Goal: Information Seeking & Learning: Learn about a topic

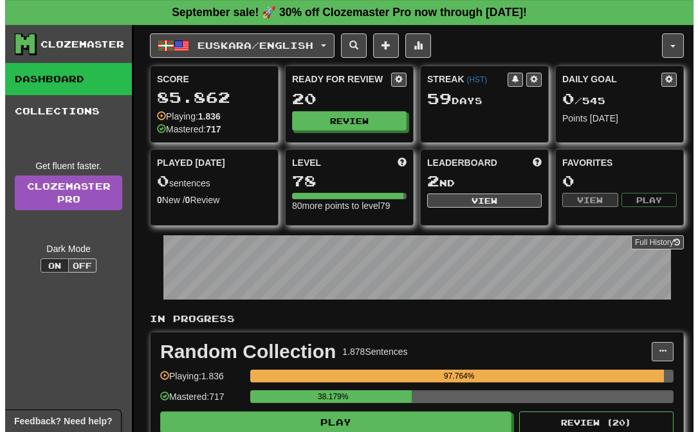
scroll to position [25, 0]
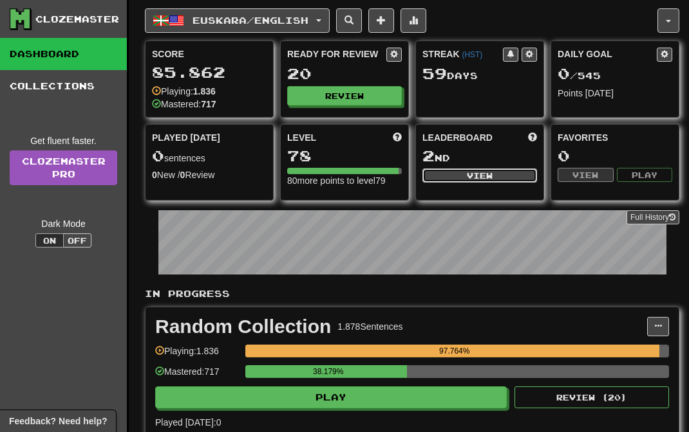
click at [456, 180] on button "View" at bounding box center [479, 176] width 115 height 14
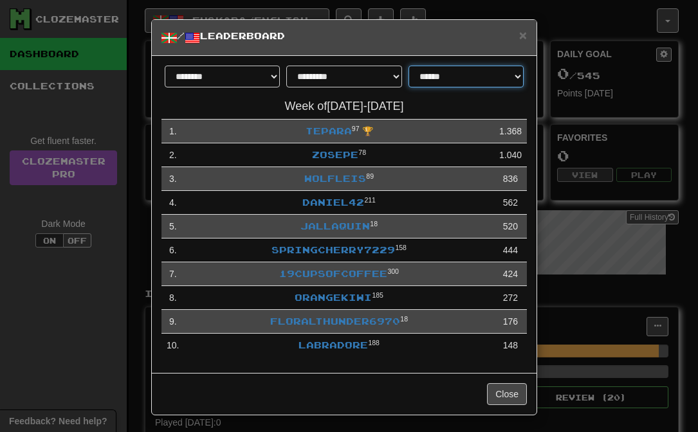
click at [486, 73] on select "**********" at bounding box center [466, 77] width 115 height 22
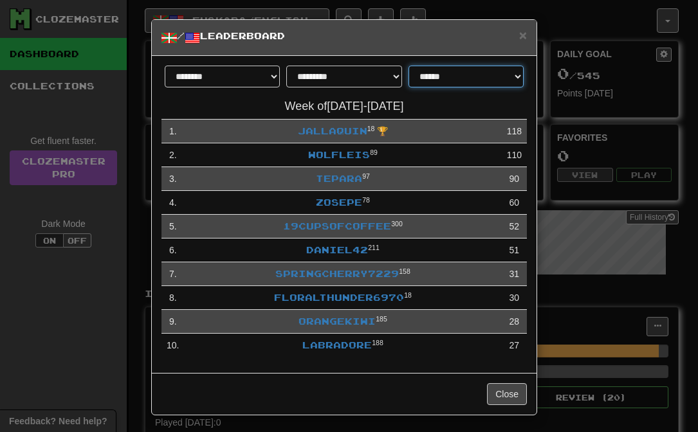
click at [472, 82] on select "**********" at bounding box center [466, 77] width 115 height 22
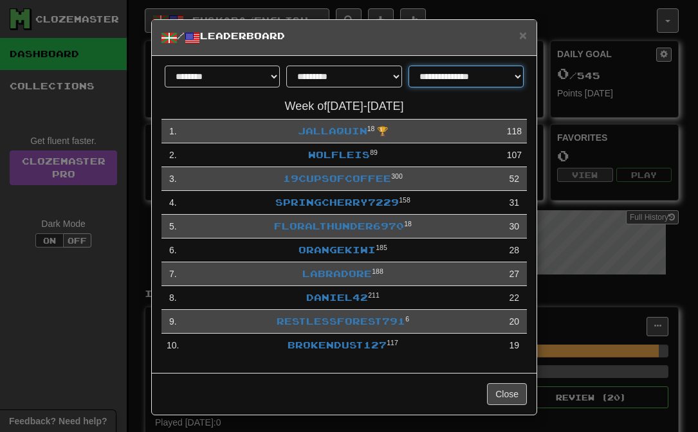
click at [445, 79] on select "**********" at bounding box center [466, 77] width 115 height 22
select select "**********"
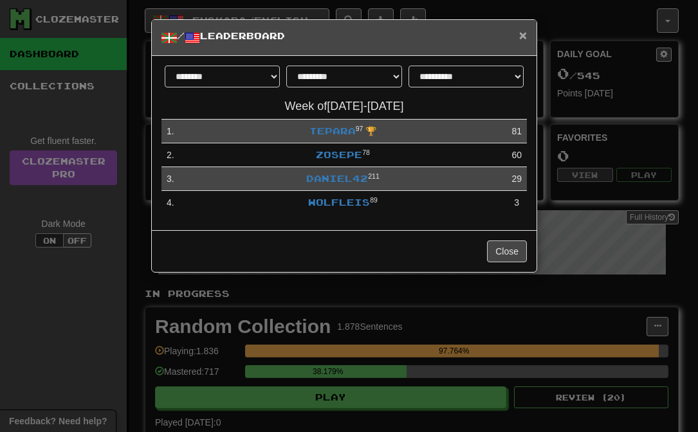
click at [524, 38] on span "×" at bounding box center [523, 35] width 8 height 15
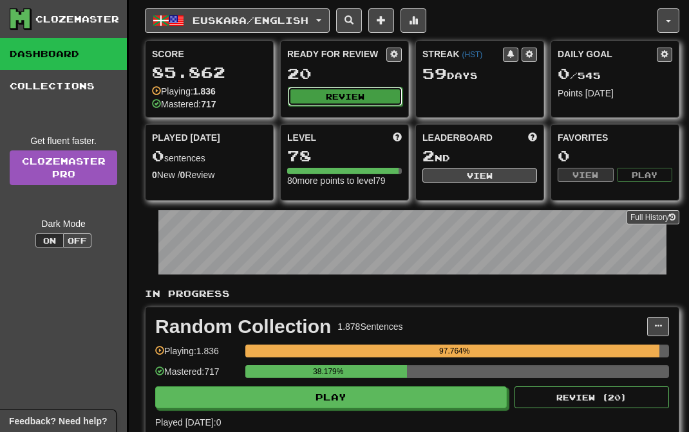
click at [340, 98] on button "Review" at bounding box center [345, 96] width 115 height 19
select select "**"
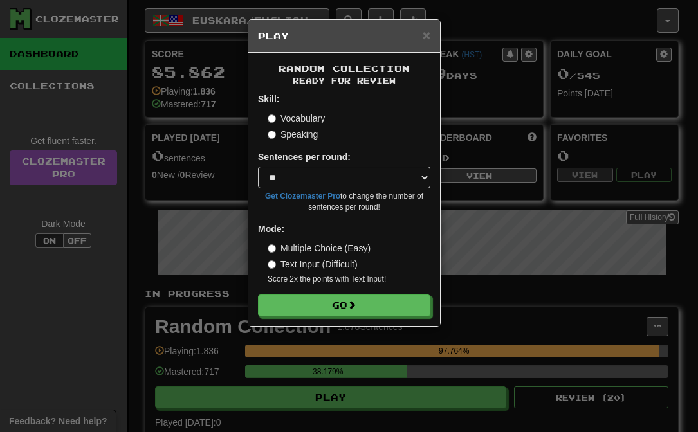
click at [290, 131] on label "Speaking" at bounding box center [293, 134] width 50 height 13
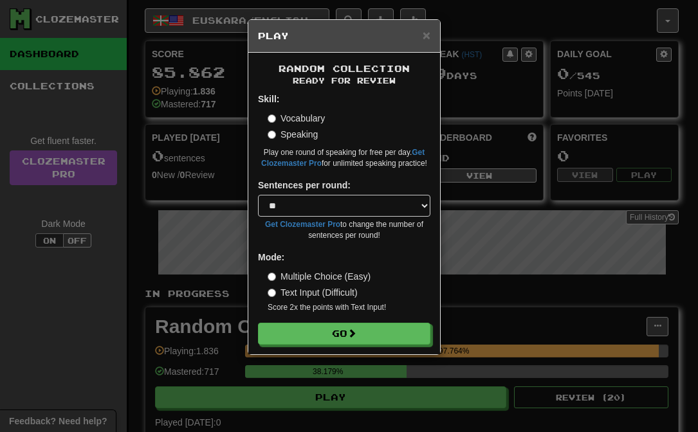
click at [294, 119] on label "Vocabulary" at bounding box center [296, 118] width 57 height 13
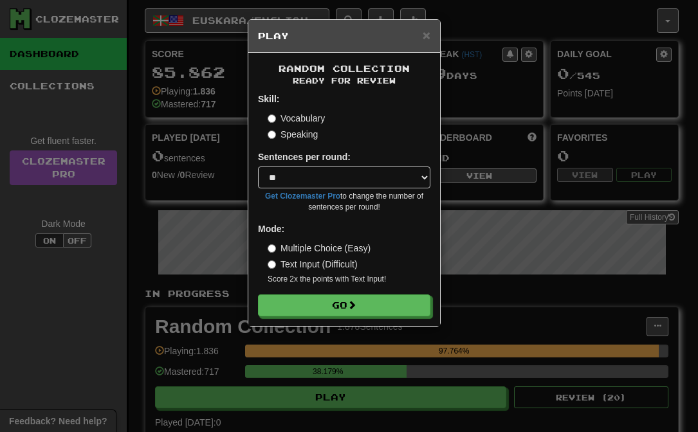
click at [295, 133] on label "Speaking" at bounding box center [293, 134] width 50 height 13
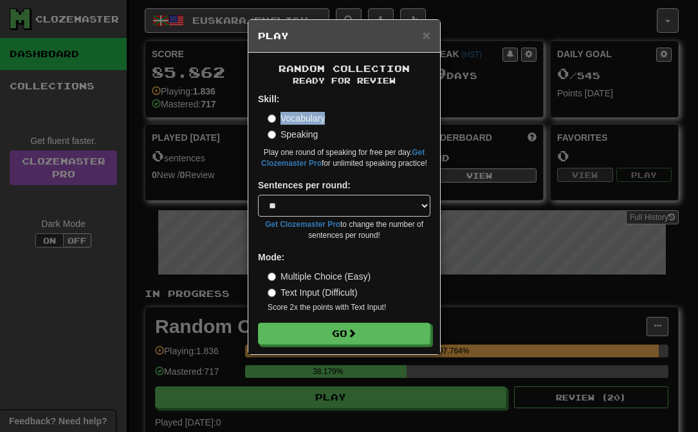
drag, startPoint x: 334, startPoint y: 113, endPoint x: 334, endPoint y: 106, distance: 7.1
click at [334, 106] on div "Skill: Vocabulary Speaking Play one round of speaking for free per day. Get Clo…" at bounding box center [344, 131] width 172 height 77
click at [313, 117] on label "Vocabulary" at bounding box center [296, 118] width 57 height 13
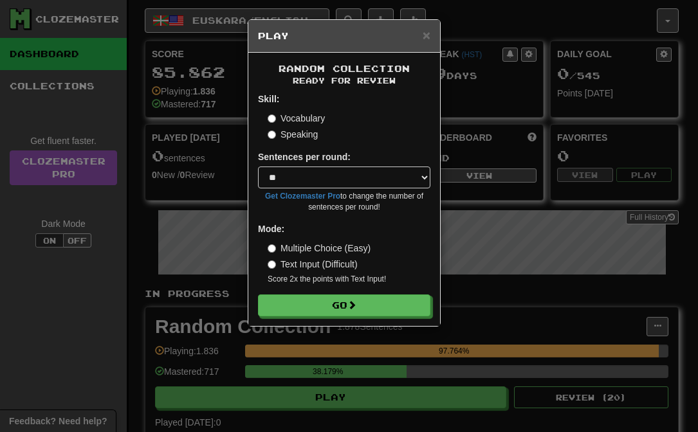
click at [307, 132] on label "Speaking" at bounding box center [293, 134] width 50 height 13
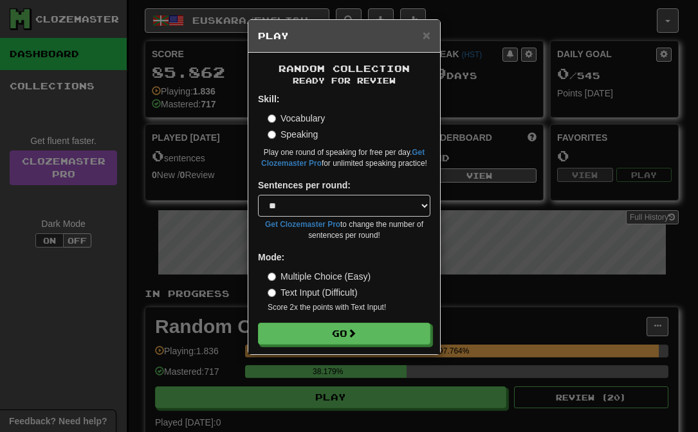
click at [313, 115] on label "Vocabulary" at bounding box center [296, 118] width 57 height 13
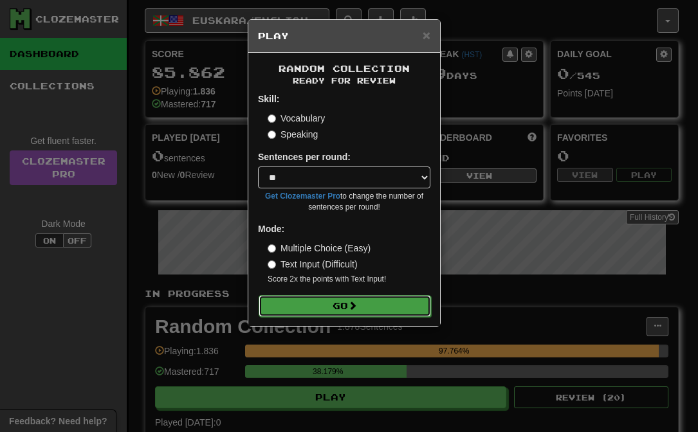
click at [378, 306] on button "Go" at bounding box center [345, 306] width 172 height 22
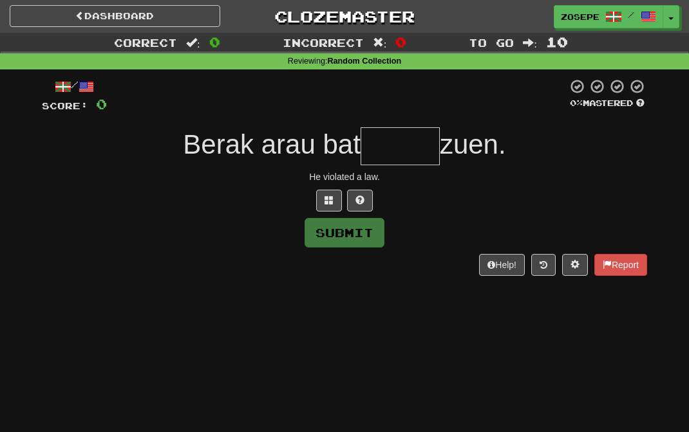
type input "*"
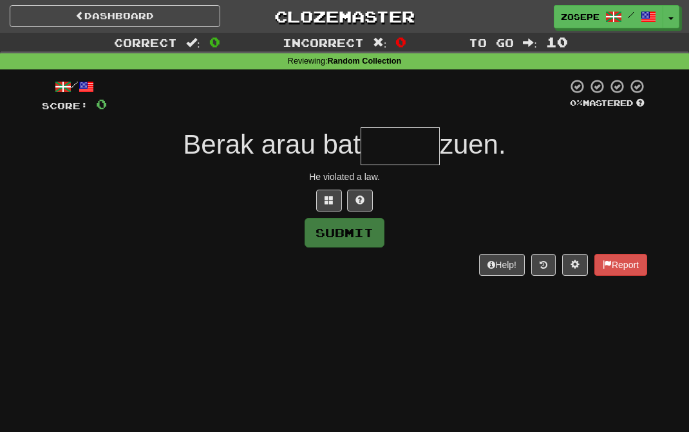
type input "*"
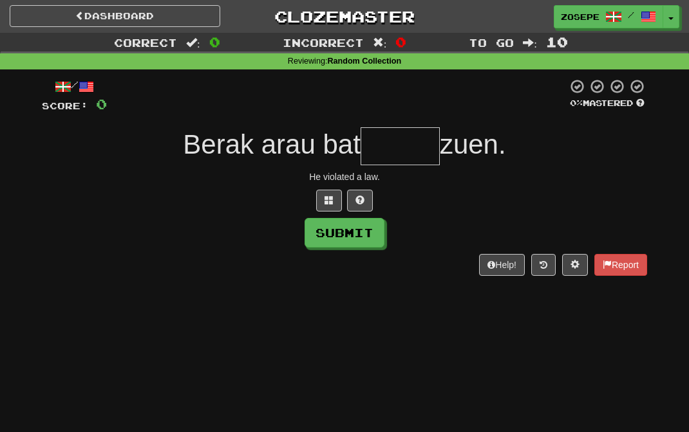
type input "*"
type input "******"
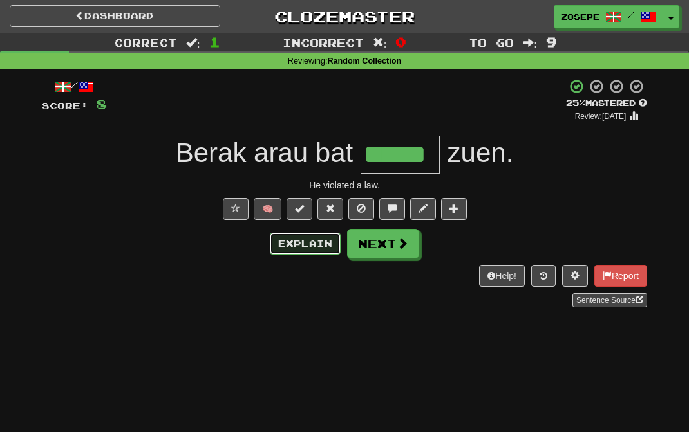
click at [310, 246] on button "Explain" at bounding box center [305, 244] width 71 height 22
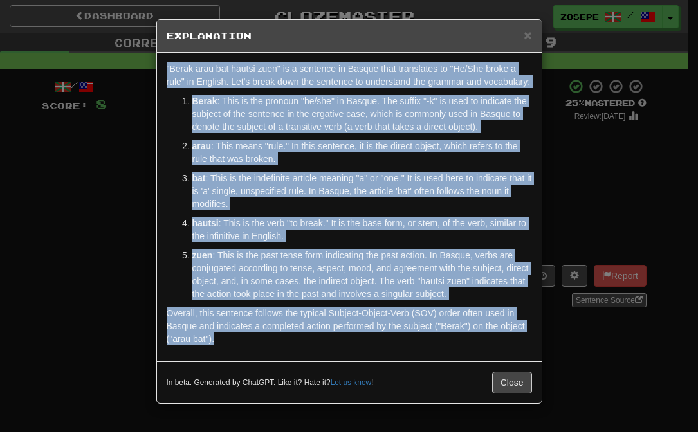
drag, startPoint x: 330, startPoint y: 360, endPoint x: 128, endPoint y: 53, distance: 366.9
click at [128, 53] on div "× Explanation "Berak arau bat hautsi zuen" is a sentence in Basque that transla…" at bounding box center [349, 216] width 698 height 432
copy div ""Berak arau bat hautsi zuen" is a sentence in Basque that translates to "He/She…"
click at [513, 394] on button "Close" at bounding box center [512, 383] width 40 height 22
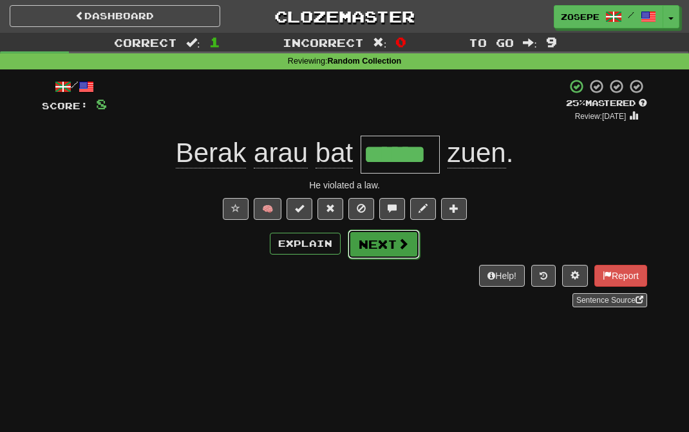
click at [376, 241] on button "Next" at bounding box center [383, 245] width 72 height 30
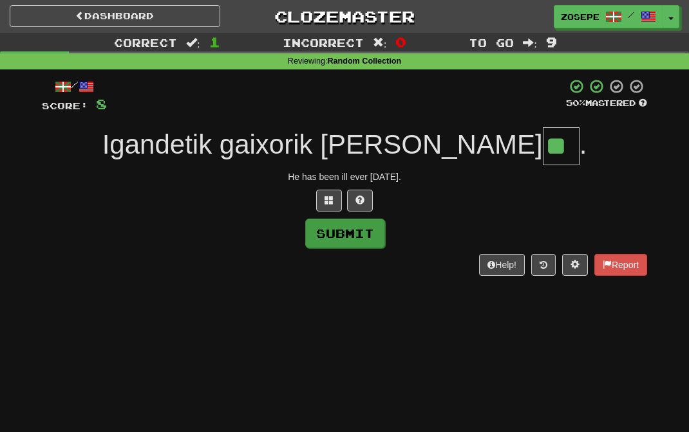
type input "**"
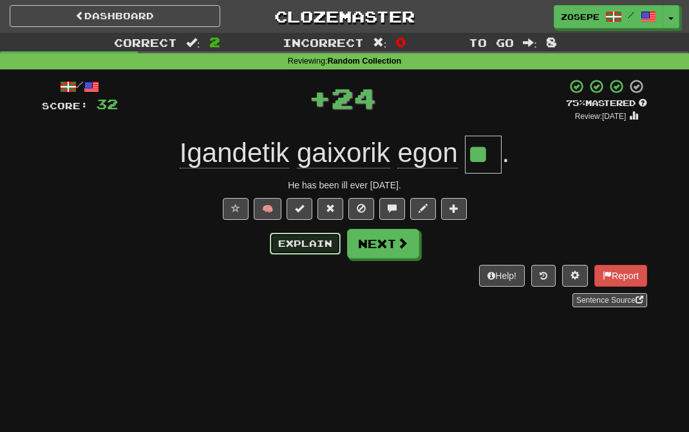
click at [312, 246] on button "Explain" at bounding box center [305, 244] width 71 height 22
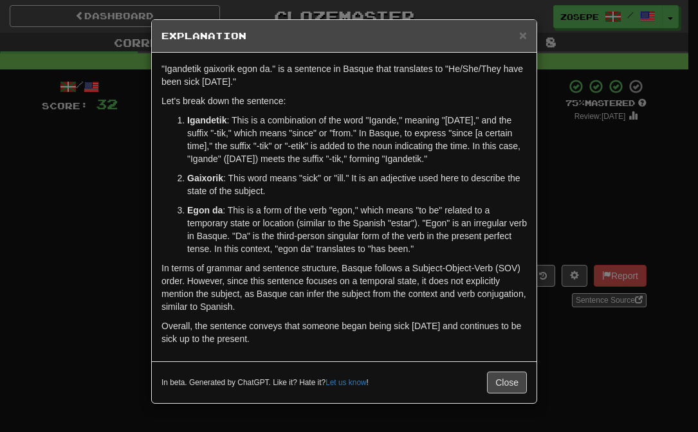
drag, startPoint x: 324, startPoint y: 342, endPoint x: 160, endPoint y: 65, distance: 321.7
click at [160, 65] on div ""Igandetik gaixorik egon da." is a sentence in Basque that translates to "He/Sh…" at bounding box center [344, 207] width 385 height 309
copy div ""Igandetik gaixorik egon da." is a sentence in Basque that translates to "He/Sh…"
click at [499, 382] on button "Close" at bounding box center [507, 383] width 40 height 22
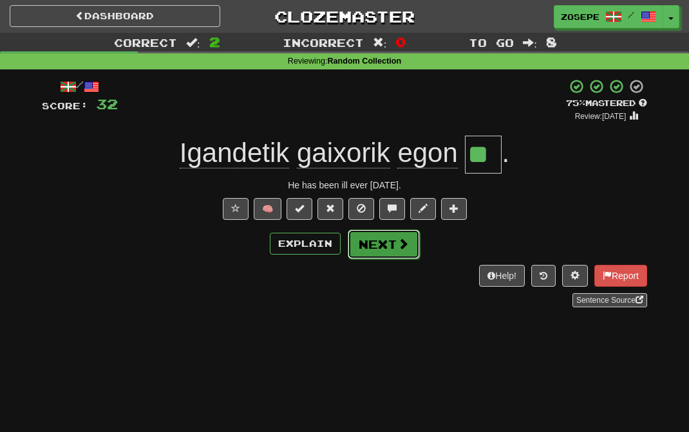
click at [381, 254] on button "Next" at bounding box center [383, 245] width 72 height 30
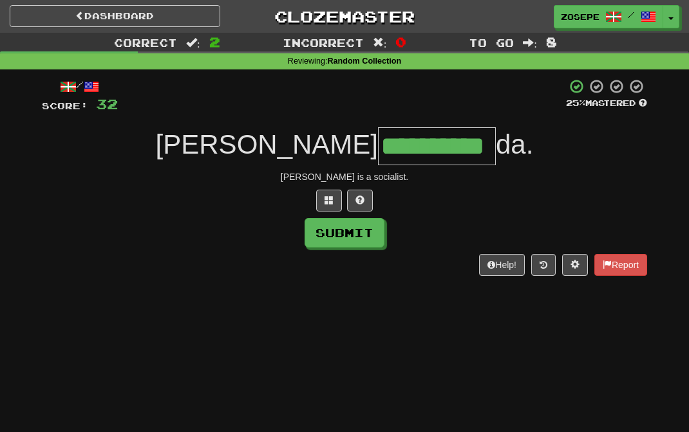
type input "**********"
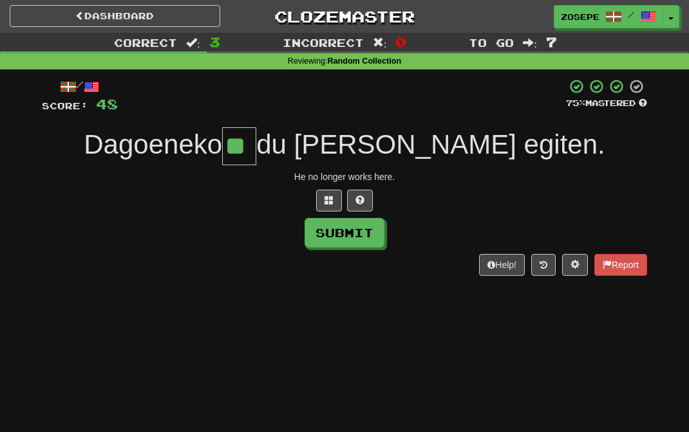
type input "**"
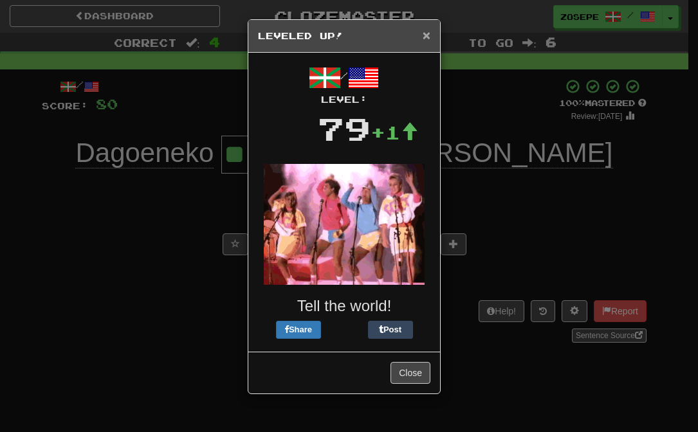
click at [428, 35] on span "×" at bounding box center [427, 35] width 8 height 15
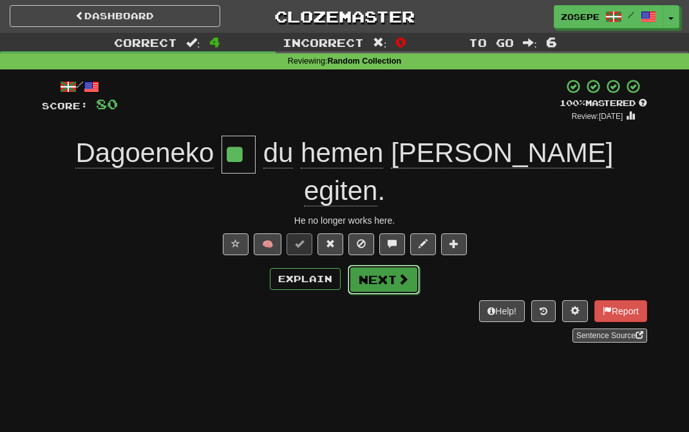
click at [385, 265] on button "Next" at bounding box center [383, 280] width 72 height 30
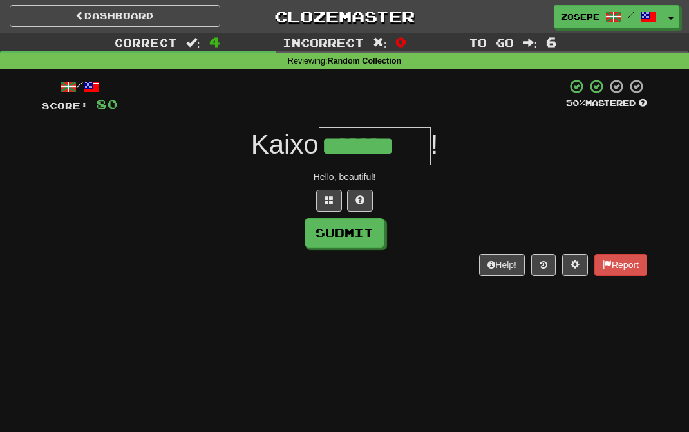
type input "*******"
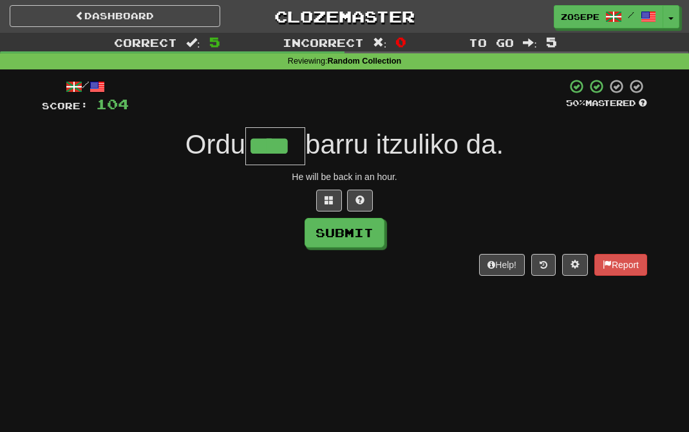
type input "****"
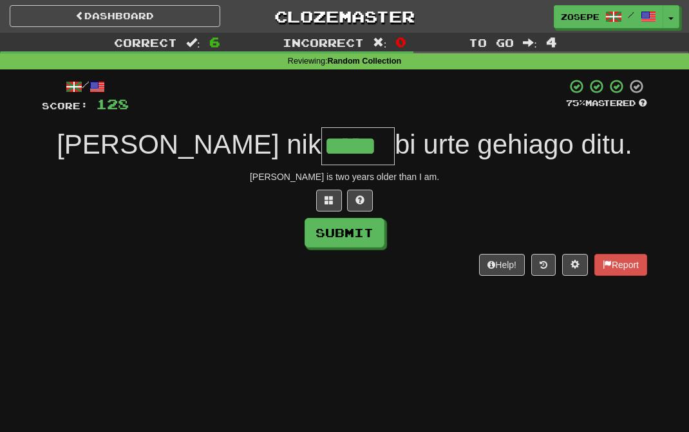
type input "*****"
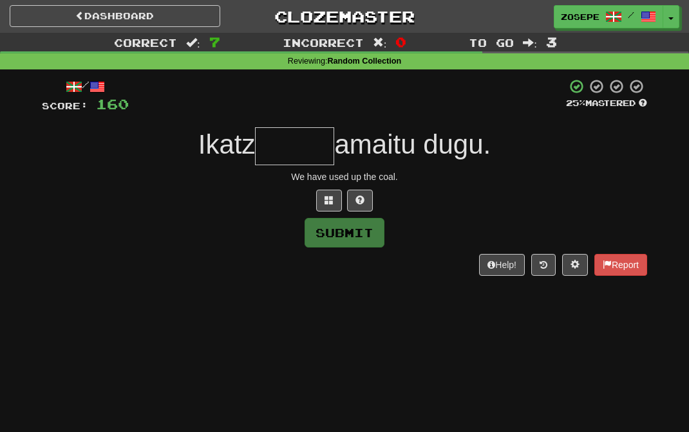
type input "*"
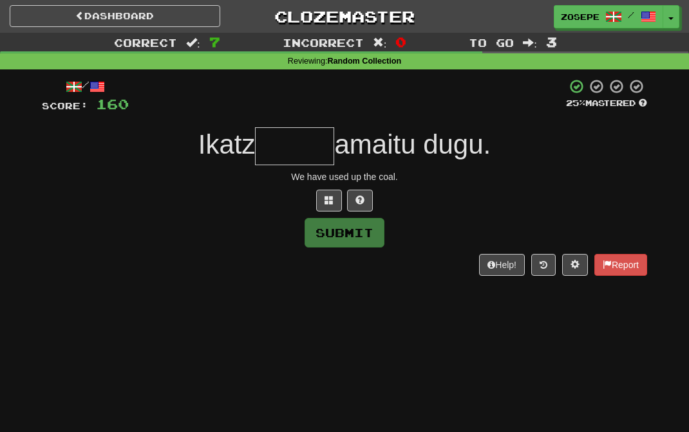
type input "*"
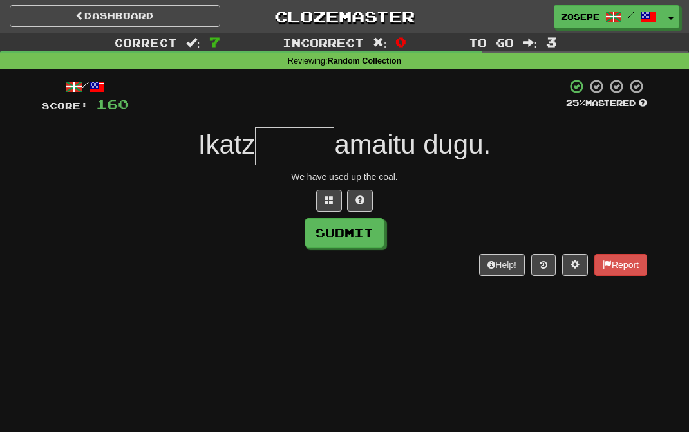
type input "*"
type input "******"
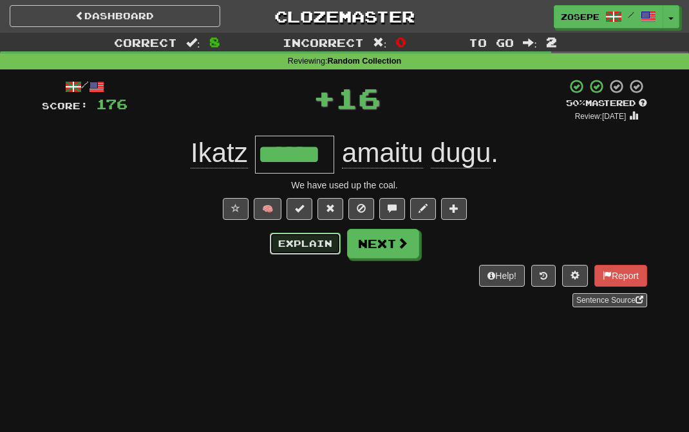
click at [307, 243] on button "Explain" at bounding box center [305, 244] width 71 height 22
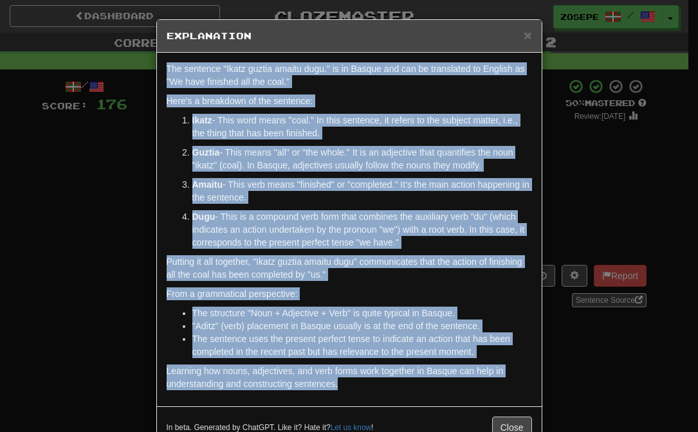
drag, startPoint x: 353, startPoint y: 385, endPoint x: 234, endPoint y: 57, distance: 348.3
click at [234, 57] on div "The sentence "Ikatz guztia amaitu dugu." is in Basque and can be translated to …" at bounding box center [349, 230] width 385 height 354
copy div "The sentence "Ikatz guztia amaitu dugu." is in Basque and can be translated to …"
click at [504, 425] on button "Close" at bounding box center [512, 428] width 40 height 22
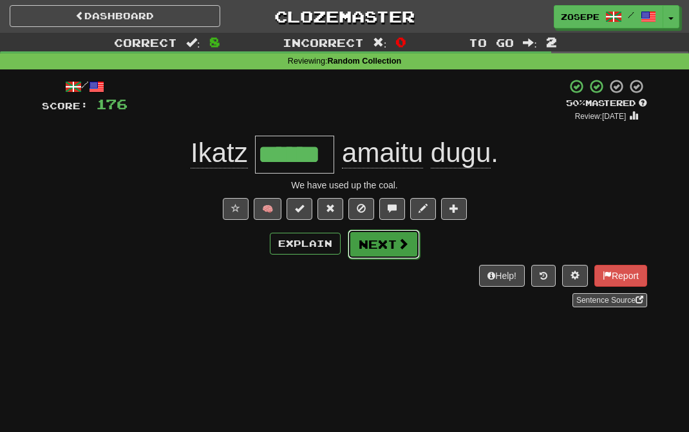
click at [392, 248] on button "Next" at bounding box center [383, 245] width 72 height 30
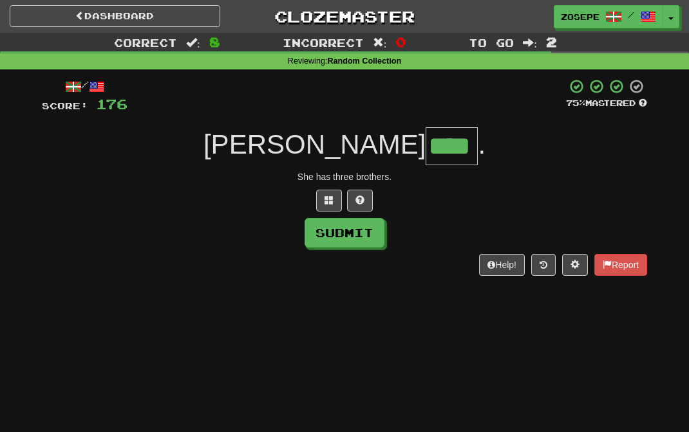
type input "****"
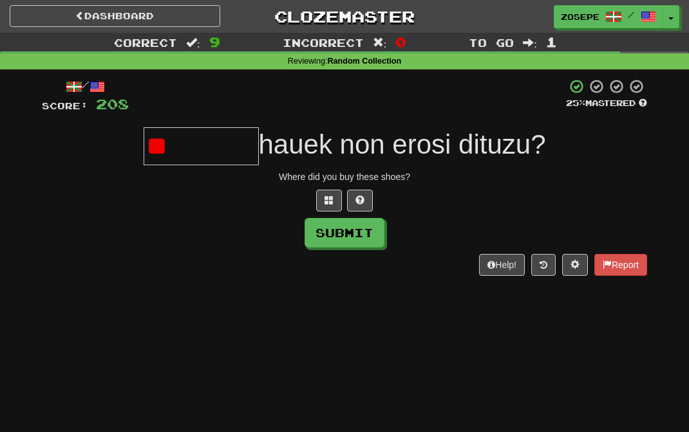
type input "*"
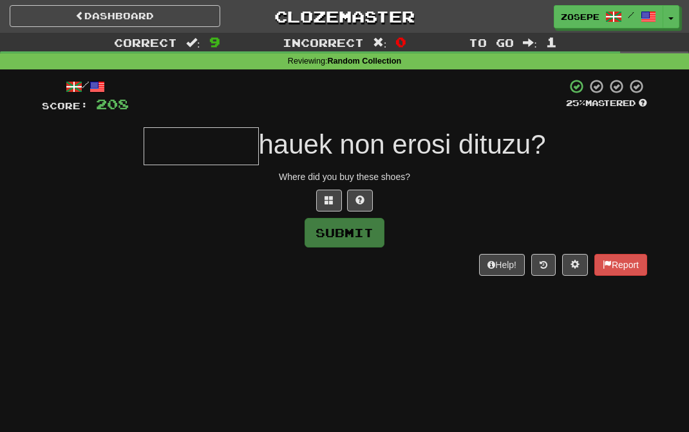
type input "*"
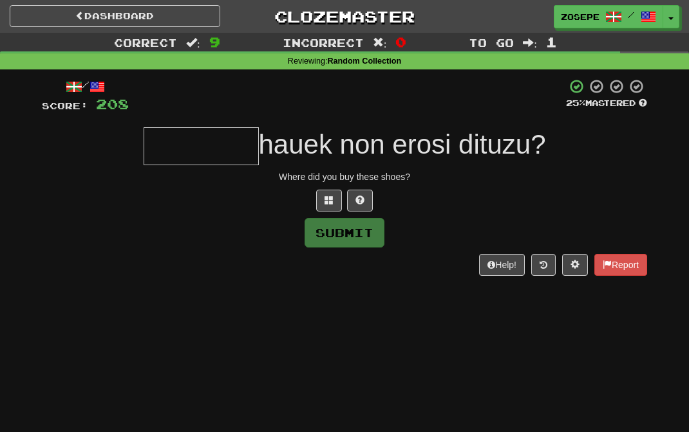
type input "*"
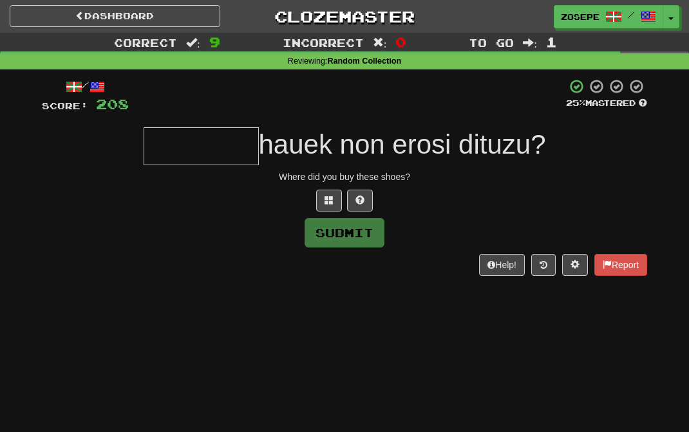
type input "*"
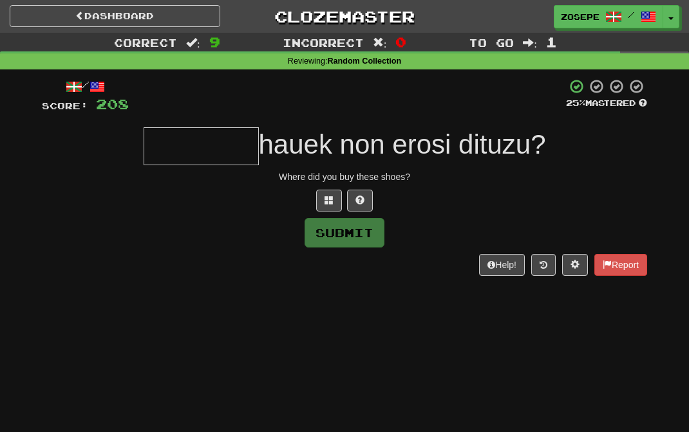
type input "*"
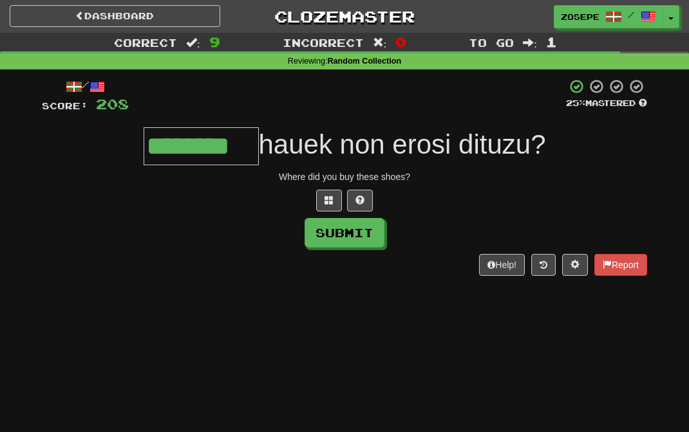
type input "********"
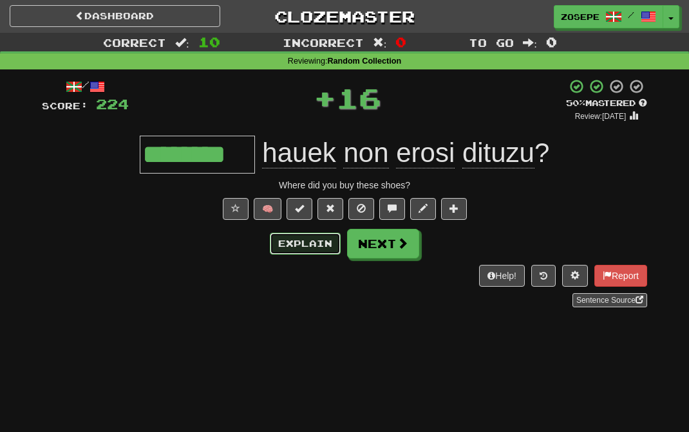
click at [304, 247] on button "Explain" at bounding box center [305, 244] width 71 height 22
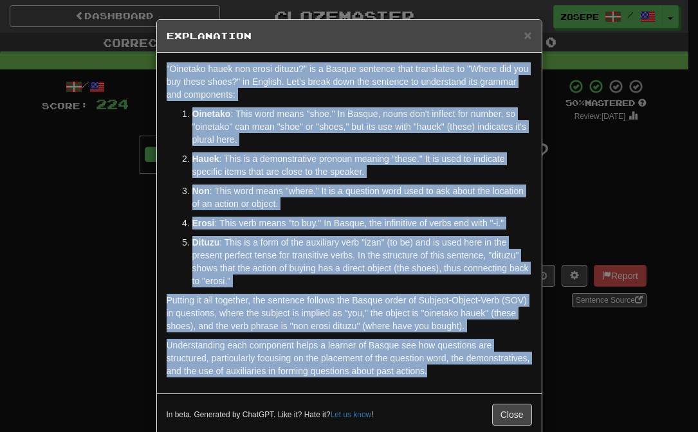
drag, startPoint x: 495, startPoint y: 370, endPoint x: 271, endPoint y: 57, distance: 384.6
click at [271, 57] on div ""Oinetako hauek non erosi dituzu?" is a Basque sentence that translates to "Whe…" at bounding box center [349, 223] width 385 height 341
copy div ""Oinetako hauek non erosi dituzu?" is a Basque sentence that translates to "Whe…"
click at [524, 33] on span "×" at bounding box center [528, 35] width 8 height 15
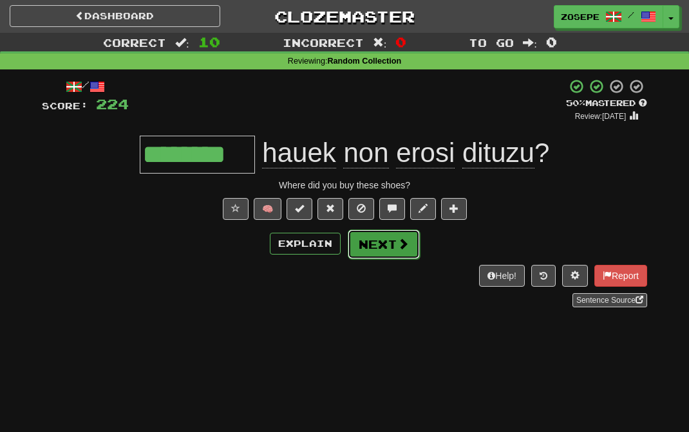
click at [402, 250] on span at bounding box center [403, 244] width 12 height 12
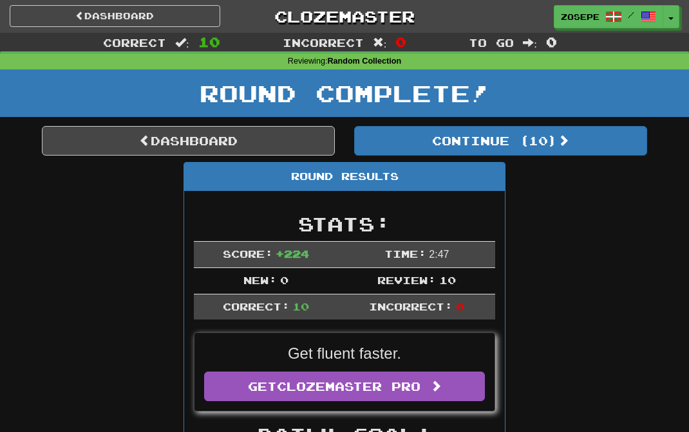
click at [450, 124] on div "Round Complete!" at bounding box center [344, 97] width 689 height 57
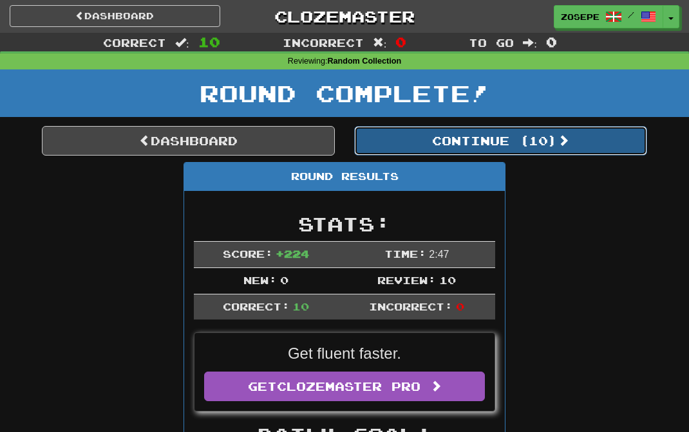
click at [450, 133] on button "Continue ( 10 )" at bounding box center [500, 141] width 293 height 30
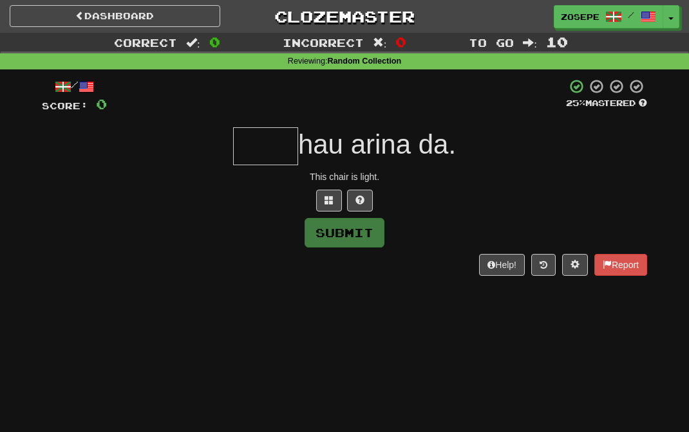
type input "*"
type input "*****"
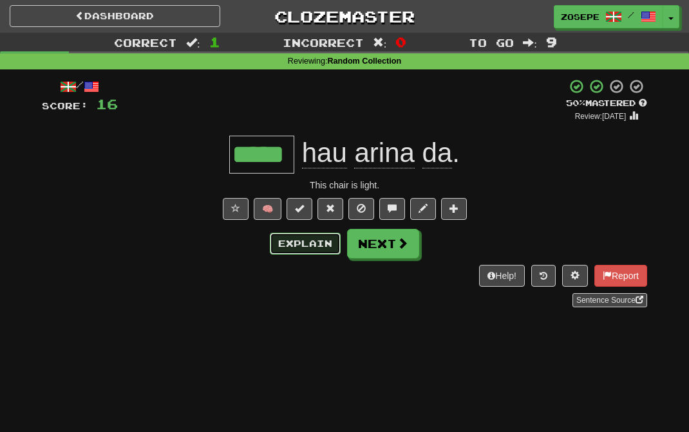
click at [299, 239] on button "Explain" at bounding box center [305, 244] width 71 height 22
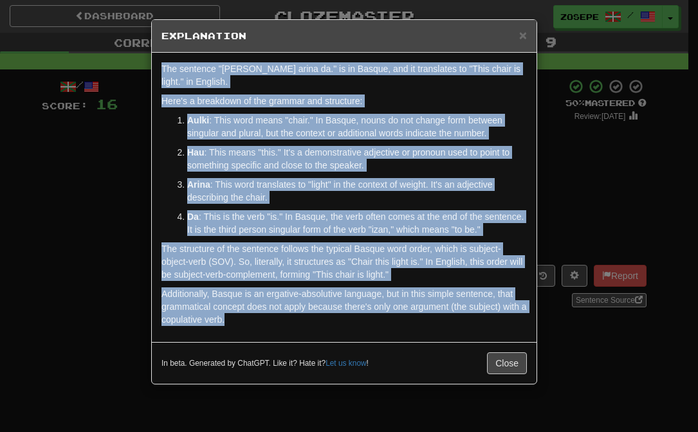
drag, startPoint x: 279, startPoint y: 311, endPoint x: 139, endPoint y: 75, distance: 274.7
click at [139, 75] on div "× Explanation The sentence "Aulki hau arina da." is in Basque, and it translate…" at bounding box center [349, 216] width 698 height 432
copy div "The sentence "Aulki hau arina da." is in Basque, and it translates to "This cha…"
click at [517, 375] on button "Close" at bounding box center [507, 364] width 40 height 22
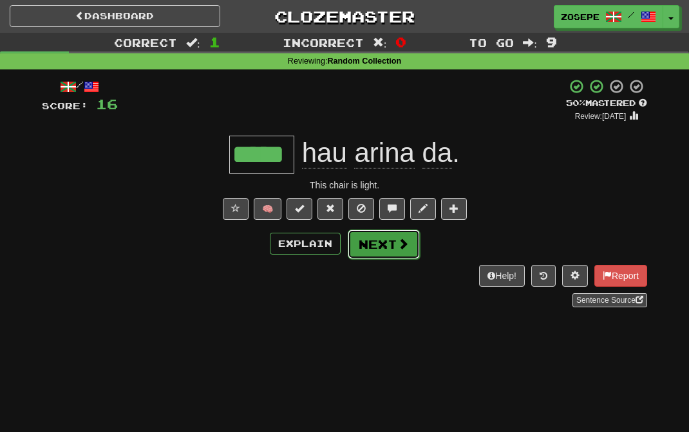
click at [407, 249] on button "Next" at bounding box center [383, 245] width 72 height 30
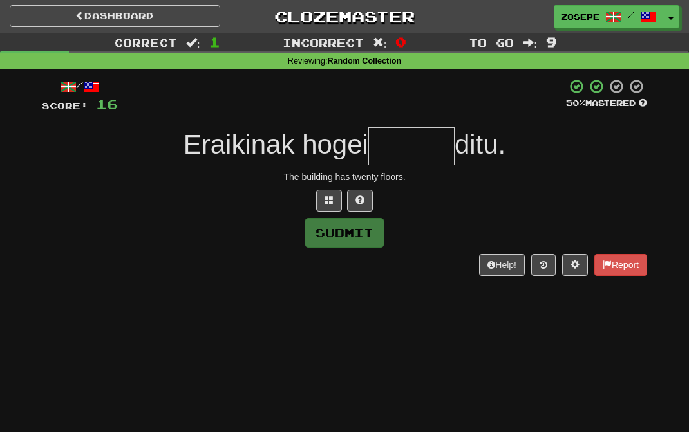
type input "*"
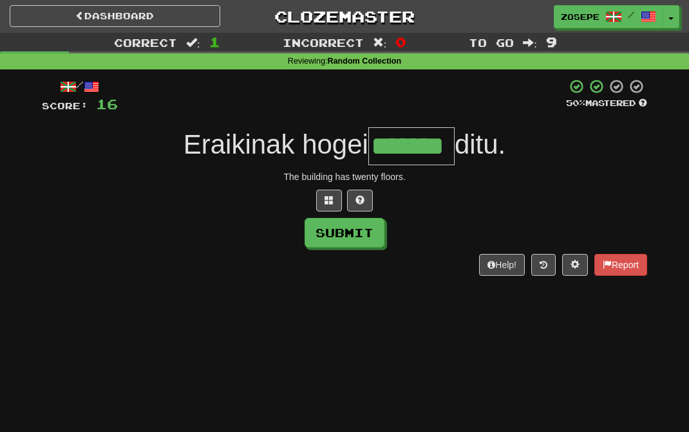
type input "*******"
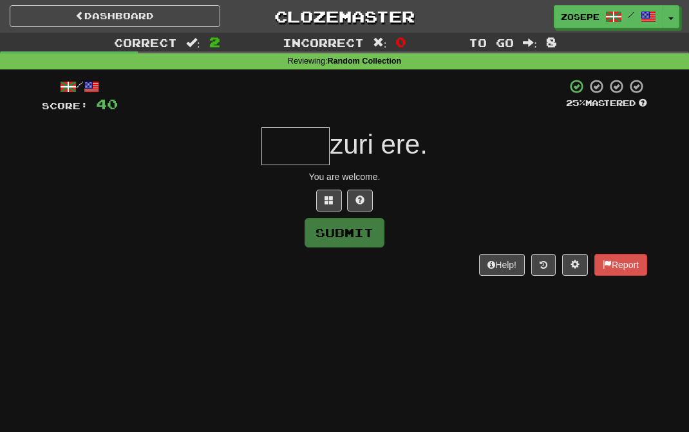
type input "*"
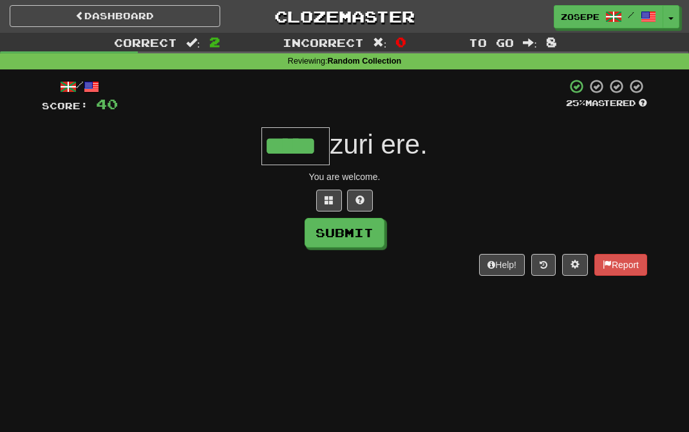
type input "*****"
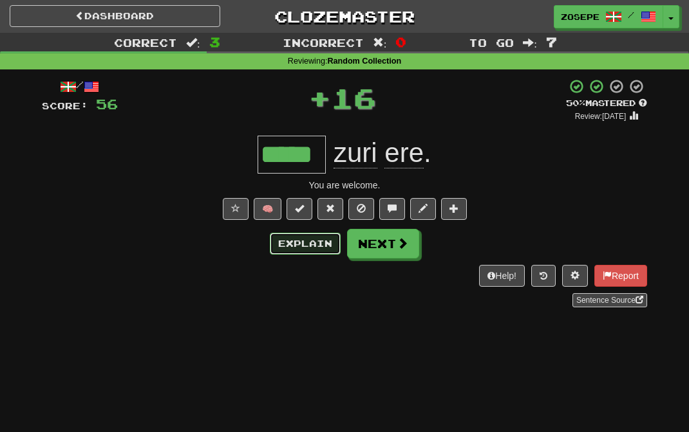
click at [335, 248] on button "Explain" at bounding box center [305, 244] width 71 height 22
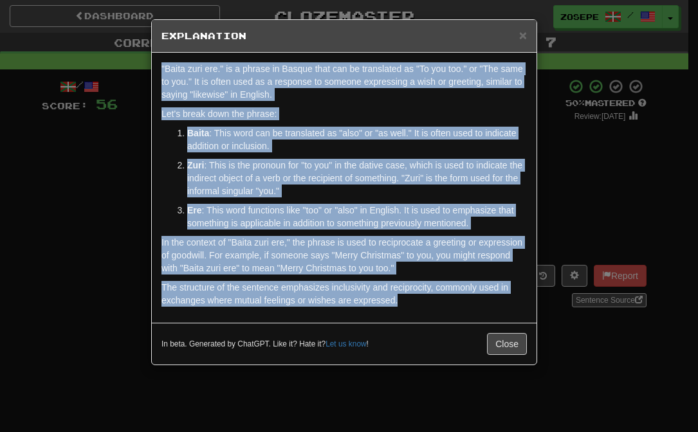
drag, startPoint x: 417, startPoint y: 302, endPoint x: 250, endPoint y: 46, distance: 305.6
click at [250, 46] on div "× Explanation "Baita zuri ere." is a phrase in Basque that can be translated as…" at bounding box center [344, 192] width 386 height 346
copy div ""Baita zuri ere." is a phrase in Basque that can be translated as "To you too."…"
click at [525, 39] on span "×" at bounding box center [523, 35] width 8 height 15
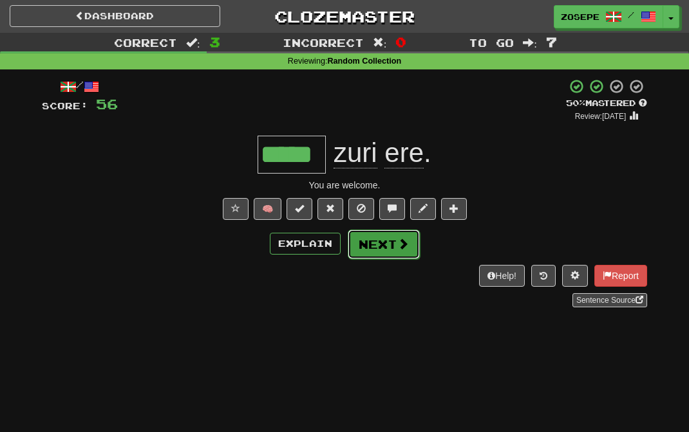
click at [374, 245] on button "Next" at bounding box center [383, 245] width 72 height 30
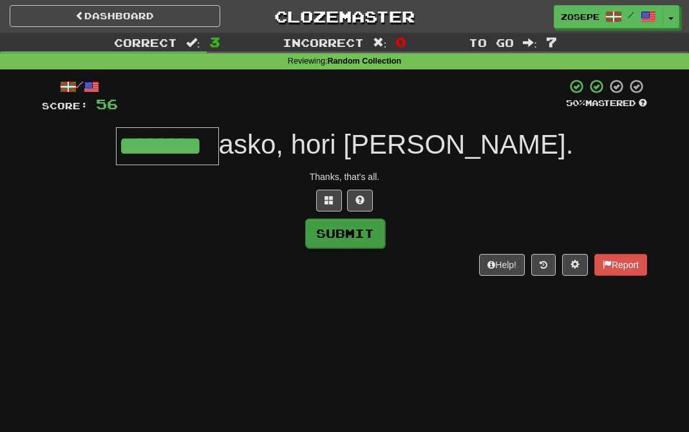
type input "********"
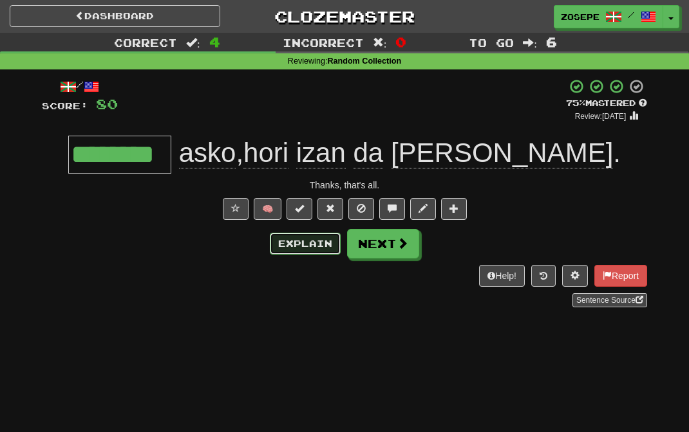
click at [302, 252] on button "Explain" at bounding box center [305, 244] width 71 height 22
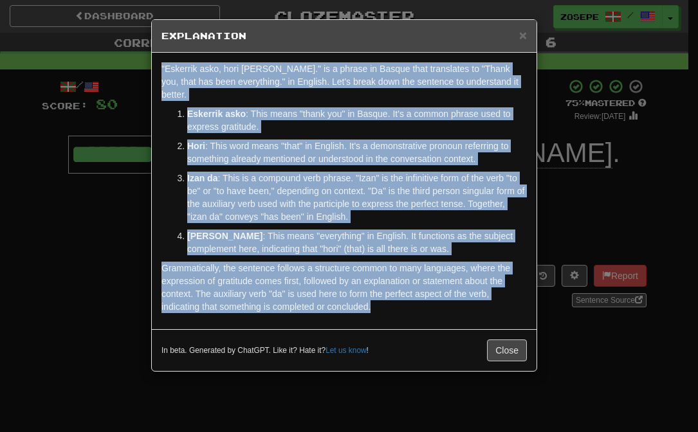
drag, startPoint x: 385, startPoint y: 309, endPoint x: 81, endPoint y: 63, distance: 391.2
click at [81, 63] on div "× Explanation "Eskerrik asko, hori izan da dena." is a phrase in Basque that tr…" at bounding box center [349, 216] width 698 height 432
copy div ""Eskerrik asko, hori izan da dena." is a phrase in Basque that translates to "T…"
click at [504, 340] on button "Close" at bounding box center [507, 351] width 40 height 22
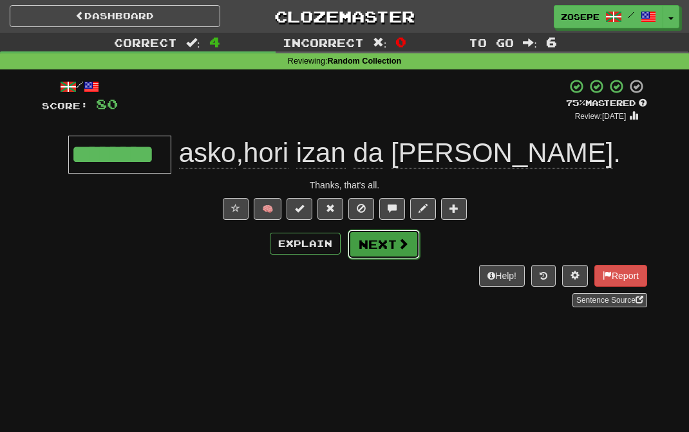
click at [402, 249] on span at bounding box center [403, 244] width 12 height 12
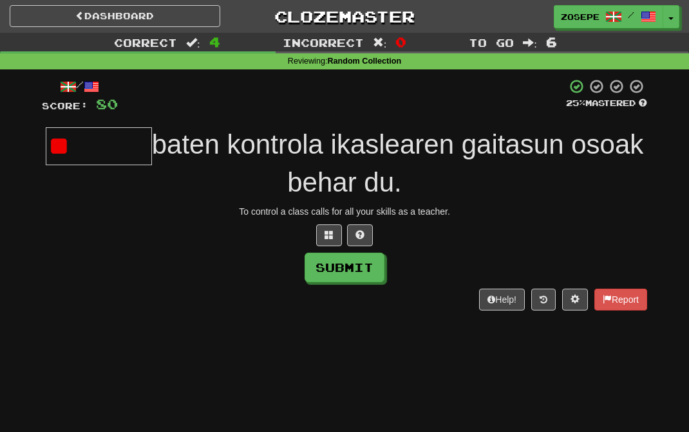
type input "*"
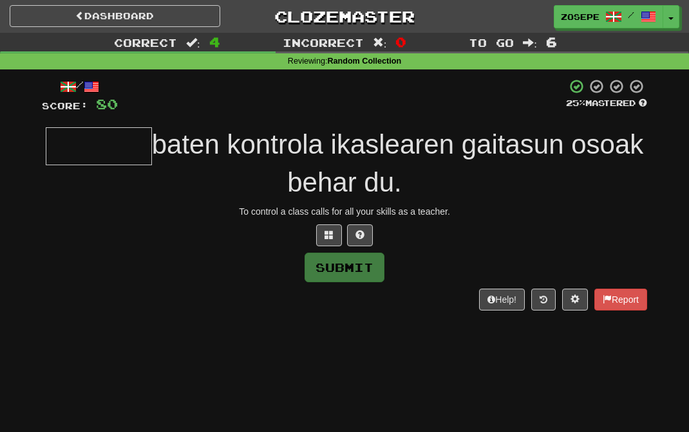
type input "*"
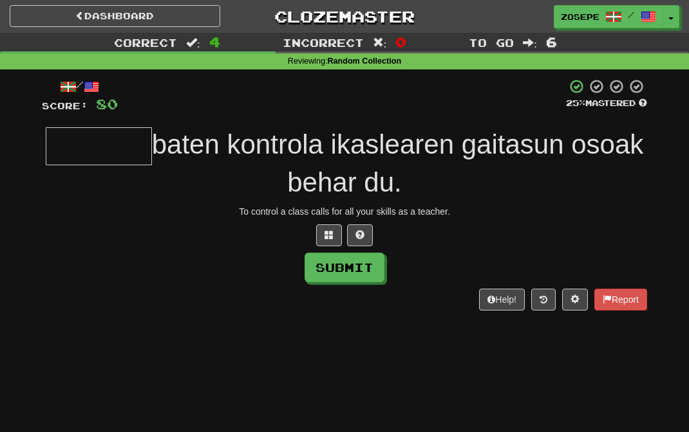
type input "*"
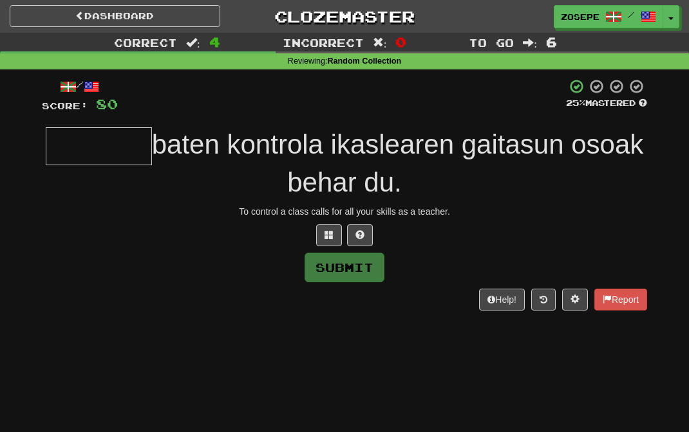
type input "*"
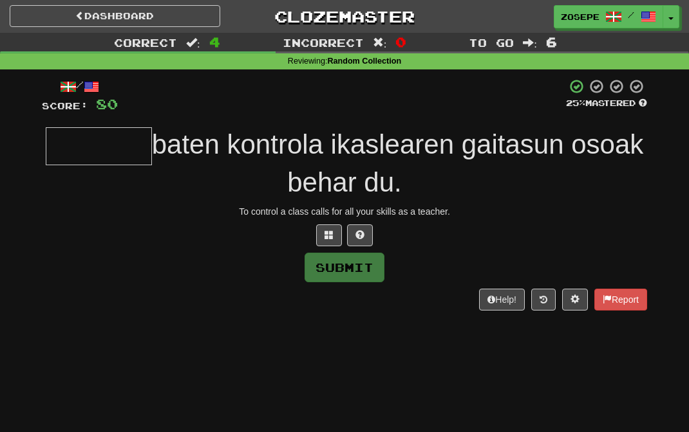
type input "*"
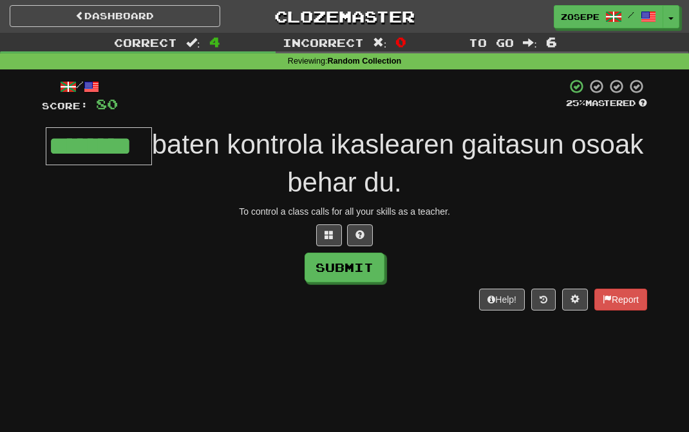
type input "********"
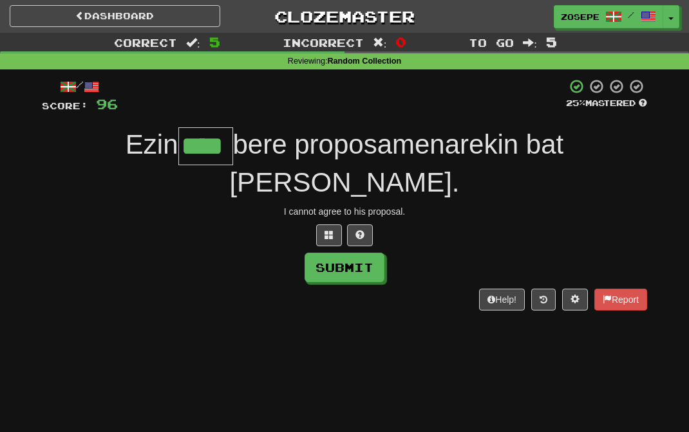
type input "****"
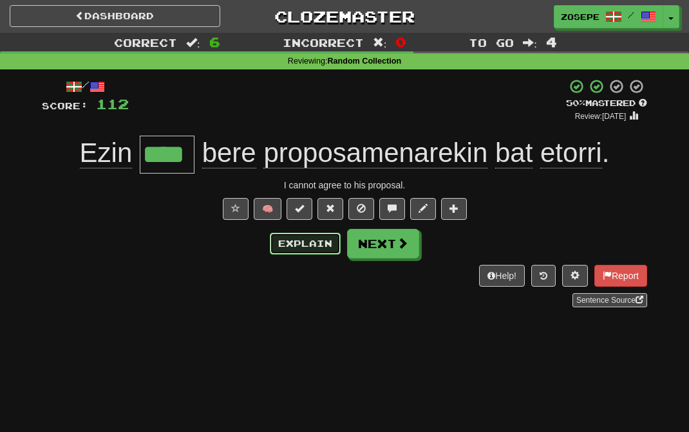
click at [287, 245] on button "Explain" at bounding box center [305, 244] width 71 height 22
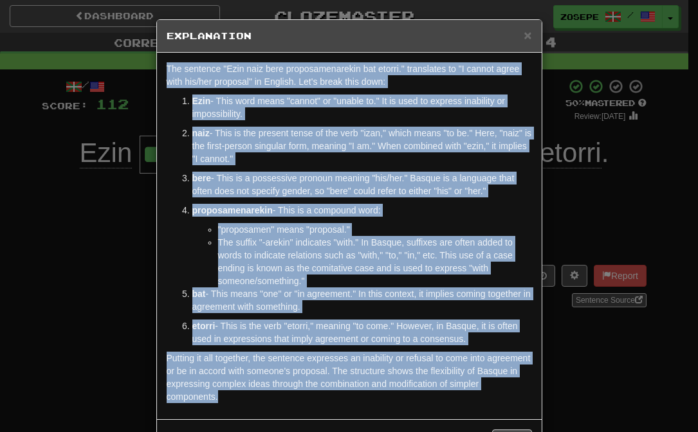
drag, startPoint x: 361, startPoint y: 407, endPoint x: 162, endPoint y: 73, distance: 389.0
click at [162, 73] on div "The sentence "Ezin naiz bere proposamenarekin bat etorri." translates to "I can…" at bounding box center [349, 236] width 385 height 367
copy div "The sentence "Ezin naiz bere proposamenarekin bat etorri." translates to "I can…"
click at [524, 37] on span "×" at bounding box center [528, 35] width 8 height 15
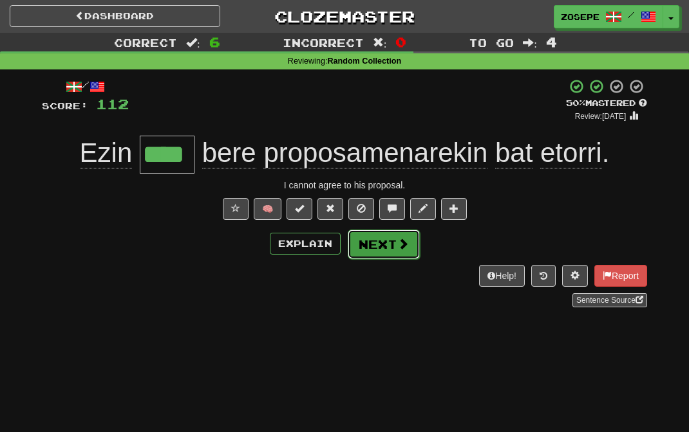
click at [384, 251] on button "Next" at bounding box center [383, 245] width 72 height 30
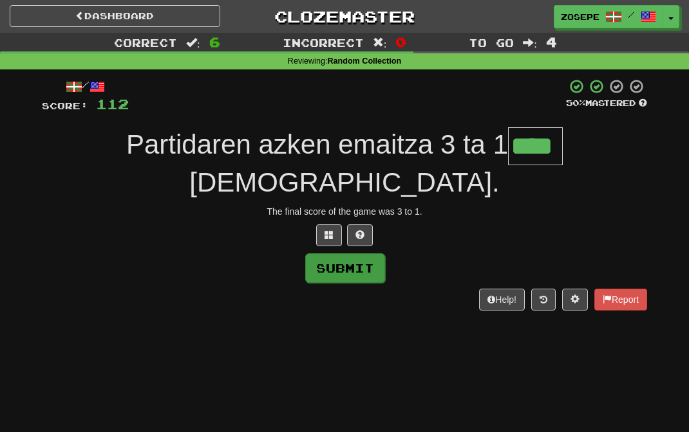
type input "****"
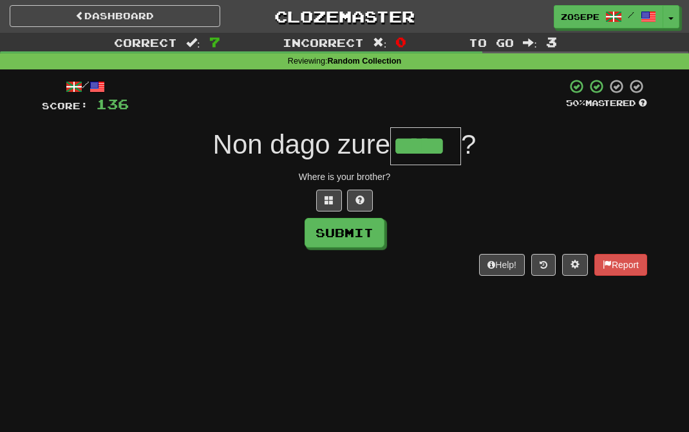
type input "*****"
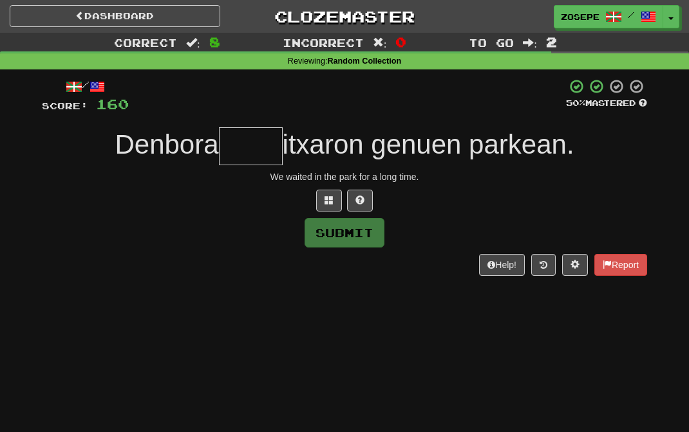
type input "*"
type input "****"
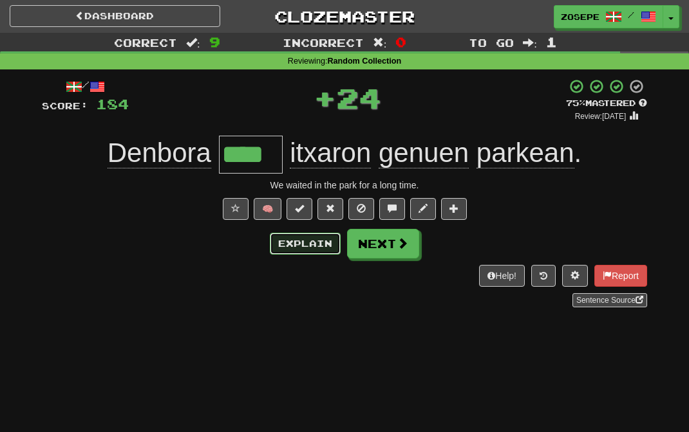
click at [324, 244] on button "Explain" at bounding box center [305, 244] width 71 height 22
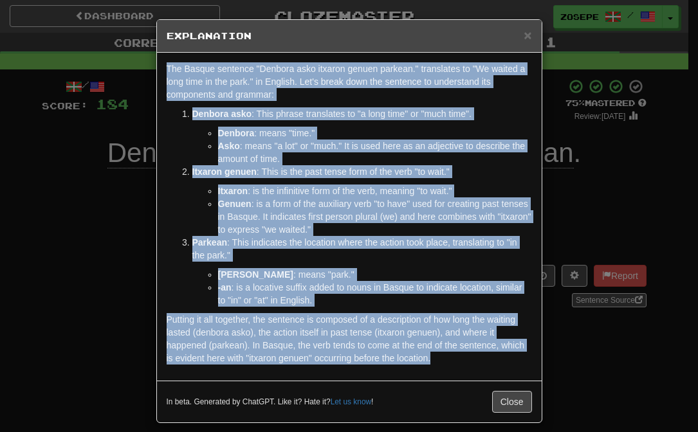
drag, startPoint x: 442, startPoint y: 365, endPoint x: 149, endPoint y: 71, distance: 415.4
click at [149, 71] on div "× Explanation The Basque sentence "Denbora asko itxaron genuen parkean." transl…" at bounding box center [349, 216] width 698 height 432
copy div "The Basque sentence "Denbora asko itxaron genuen parkean." translates to "We wa…"
click at [524, 40] on span "×" at bounding box center [528, 35] width 8 height 15
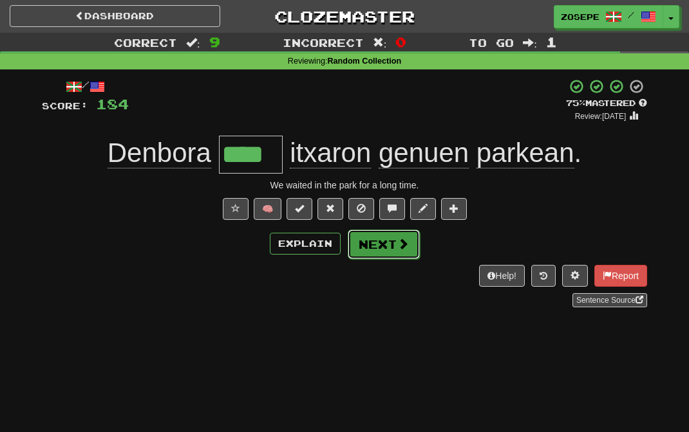
click at [378, 254] on button "Next" at bounding box center [383, 245] width 72 height 30
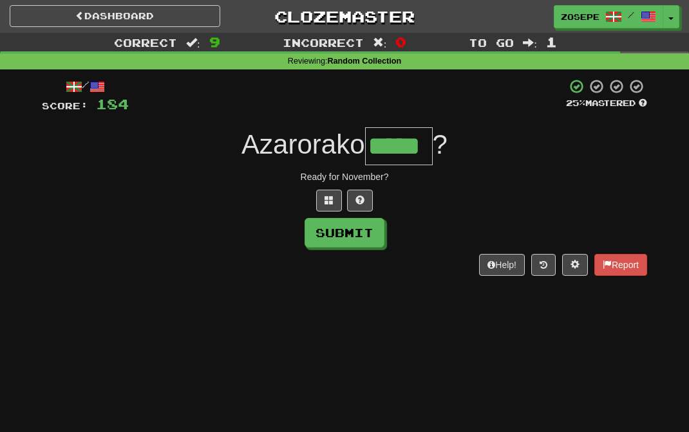
type input "*****"
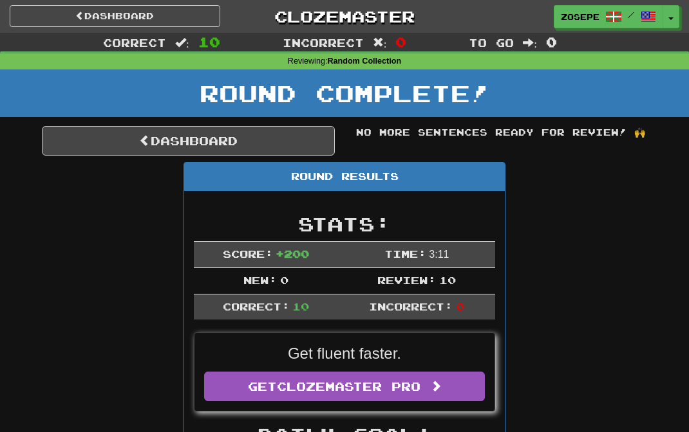
click at [284, 151] on link "Dashboard" at bounding box center [188, 141] width 293 height 30
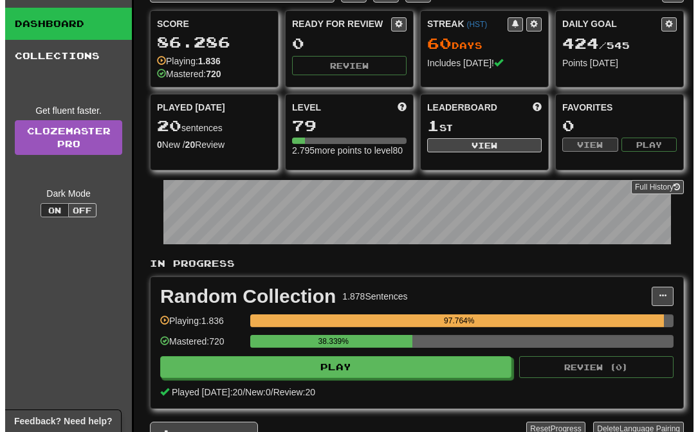
scroll to position [64, 0]
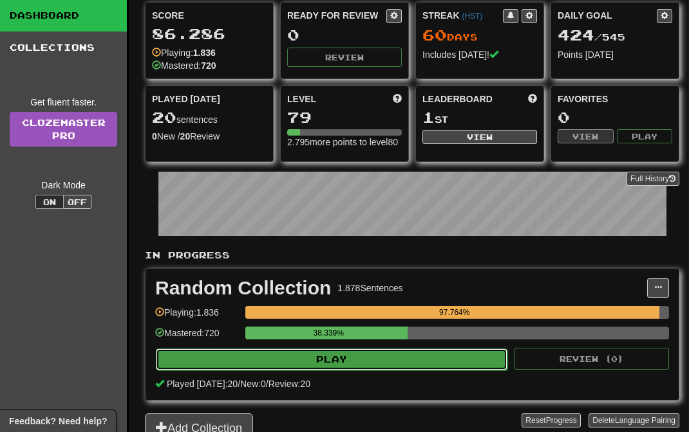
click at [396, 371] on button "Play" at bounding box center [331, 360] width 351 height 22
select select "**"
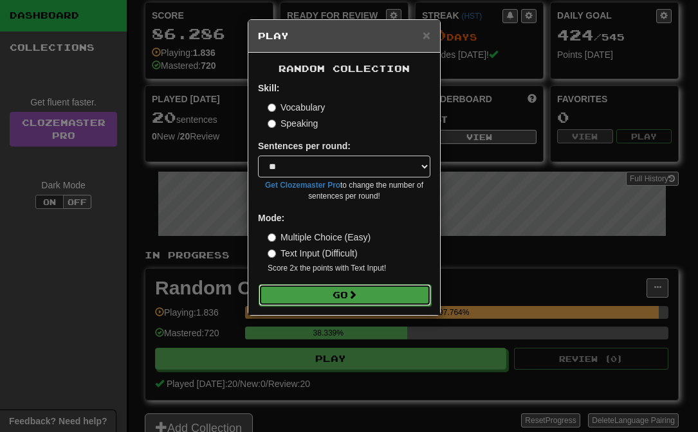
click at [381, 302] on button "Go" at bounding box center [345, 295] width 172 height 22
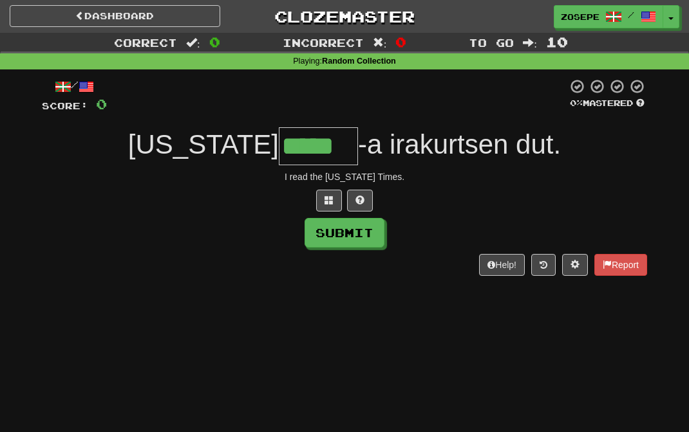
type input "*****"
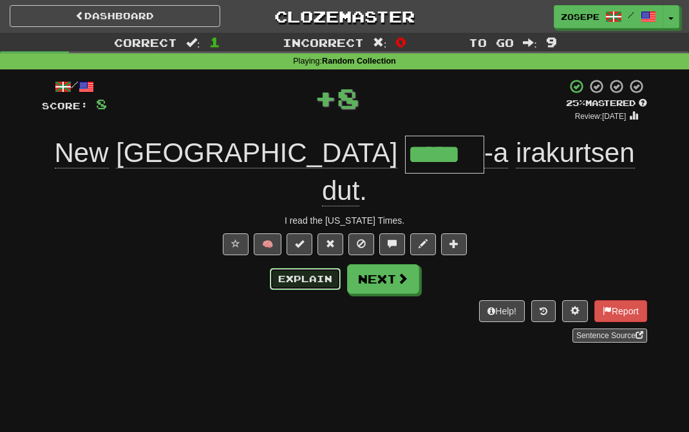
click at [290, 268] on button "Explain" at bounding box center [305, 279] width 71 height 22
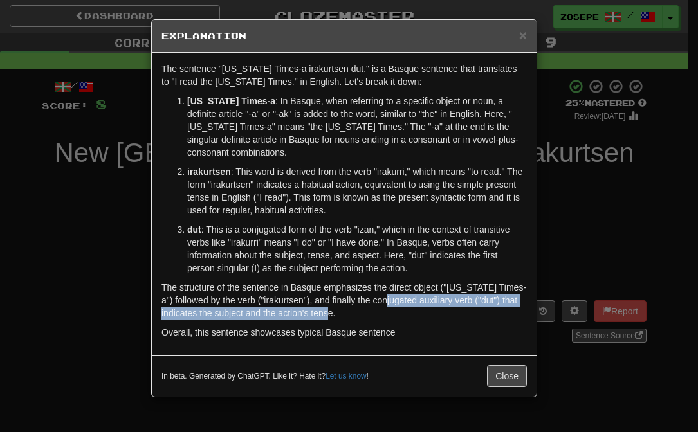
click at [398, 302] on p "The structure of the sentence in Basque emphasizes the direct object ("New York…" at bounding box center [344, 300] width 365 height 39
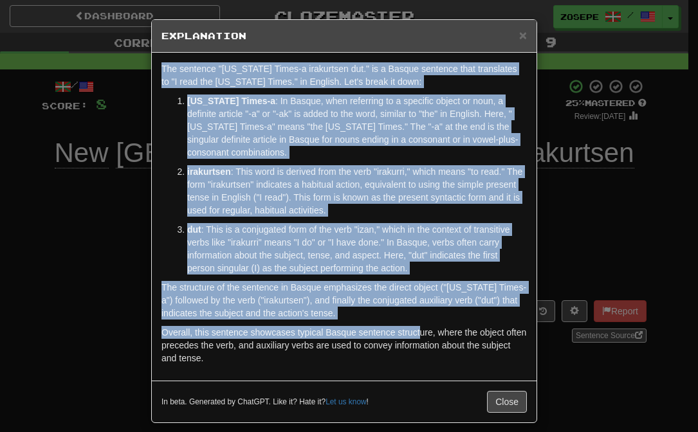
drag, startPoint x: 419, startPoint y: 332, endPoint x: 136, endPoint y: 58, distance: 394.1
click at [136, 58] on div "× Explanation The sentence "New York Times-a irakurtsen dut." is a Basque sente…" at bounding box center [349, 216] width 698 height 432
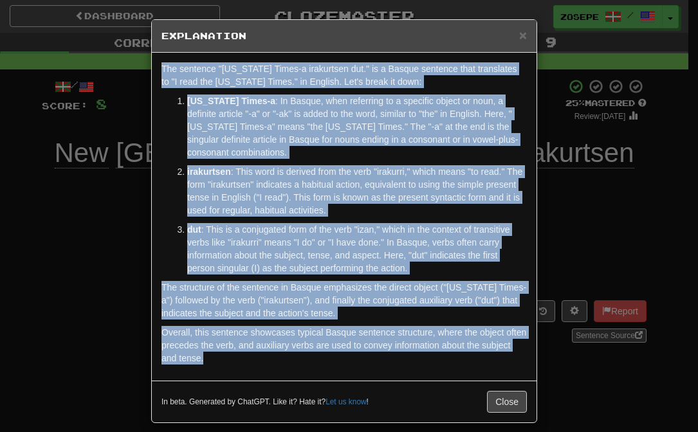
drag, startPoint x: 259, startPoint y: 365, endPoint x: 118, endPoint y: 72, distance: 325.8
click at [118, 72] on div "× Explanation The sentence "New York Times-a irakurtsen dut." is a Basque sente…" at bounding box center [349, 216] width 698 height 432
copy div "The sentence "New York Times-a irakurtsen dut." is a Basque sentence that trans…"
click at [519, 37] on span "×" at bounding box center [523, 35] width 8 height 15
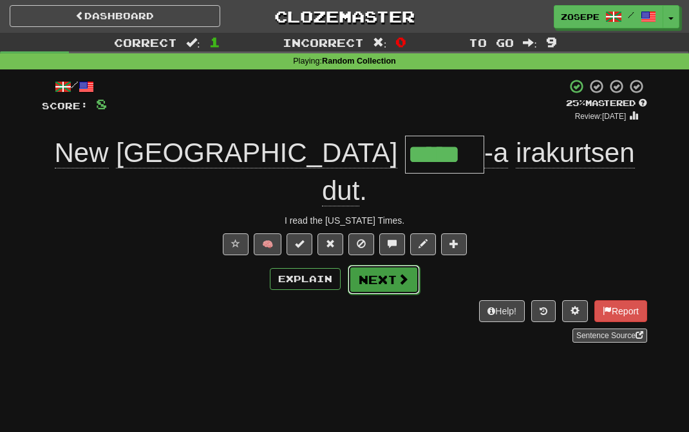
click at [364, 265] on button "Next" at bounding box center [383, 280] width 72 height 30
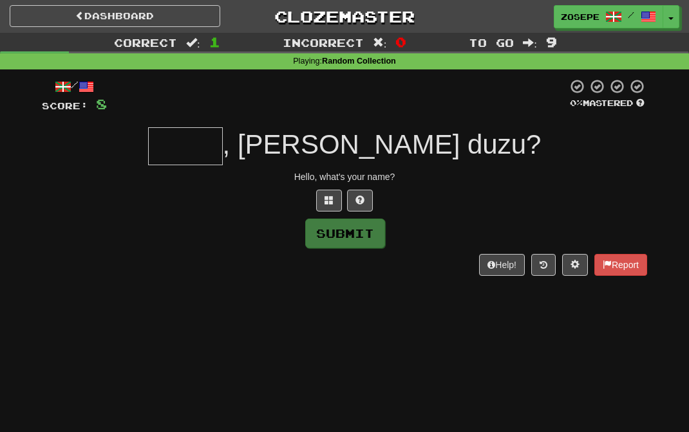
type input "*"
type input "*****"
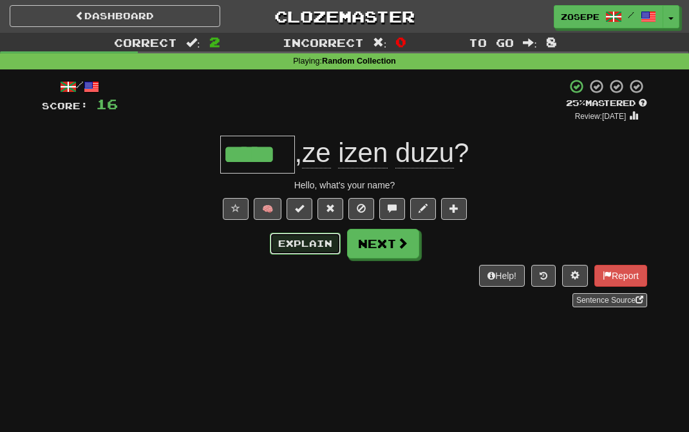
click at [302, 247] on button "Explain" at bounding box center [305, 244] width 71 height 22
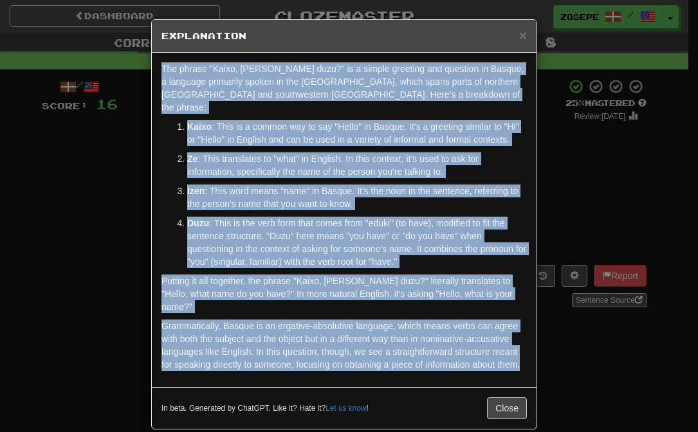
drag, startPoint x: 494, startPoint y: 351, endPoint x: 146, endPoint y: 70, distance: 446.6
click at [146, 70] on div "× Explanation The phrase "Kaixo, ze izen duzu?" is a simple greeting and questi…" at bounding box center [349, 216] width 698 height 432
copy div "The phrase "Kaixo, ze izen duzu?" is a simple greeting and question in Basque, …"
click at [521, 31] on span "×" at bounding box center [523, 35] width 8 height 15
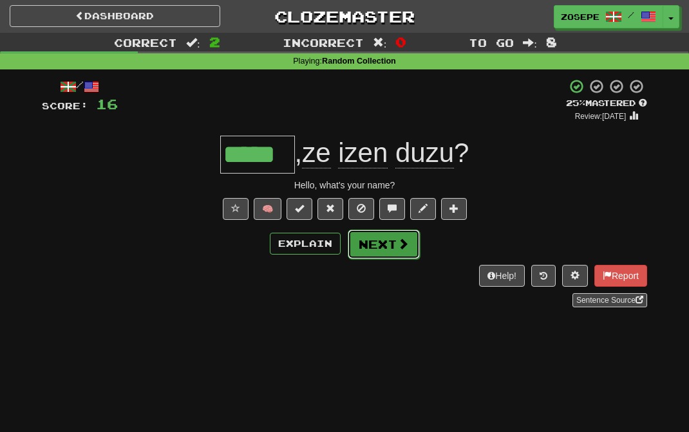
click at [367, 231] on button "Next" at bounding box center [383, 245] width 72 height 30
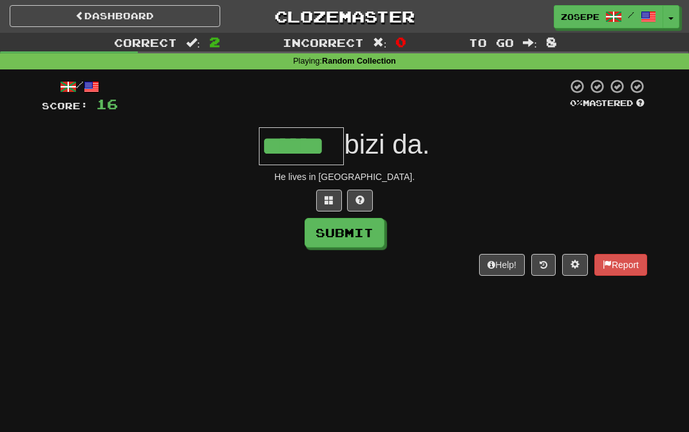
type input "******"
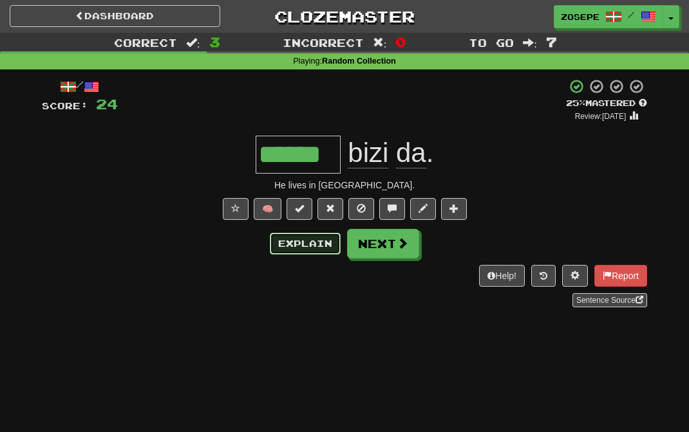
click at [317, 249] on button "Explain" at bounding box center [305, 244] width 71 height 22
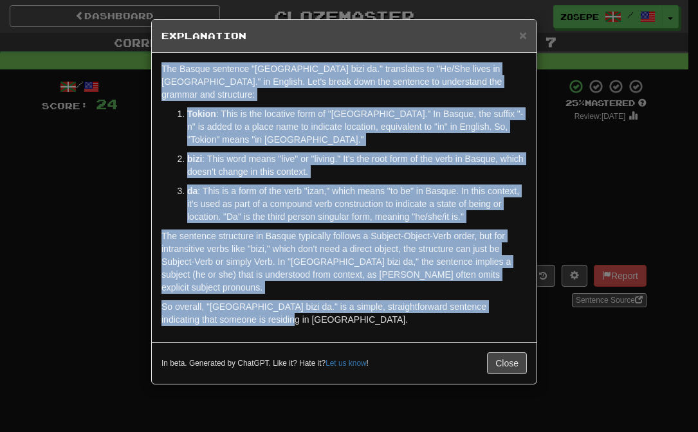
drag, startPoint x: 309, startPoint y: 291, endPoint x: 185, endPoint y: 54, distance: 267.4
click at [185, 54] on div "The Basque sentence "Tokion bizi da." translates to "He/She lives in Tokyo." in…" at bounding box center [344, 198] width 385 height 290
copy div "The Basque sentence "Tokion bizi da." translates to "He/She lives in Tokyo." in…"
click at [526, 41] on span "×" at bounding box center [523, 35] width 8 height 15
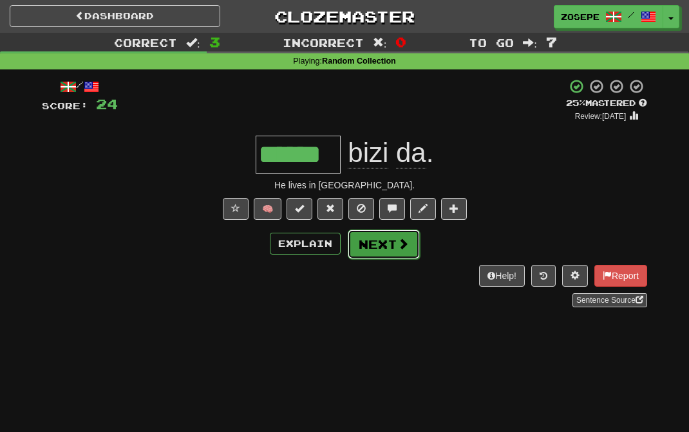
click at [389, 235] on button "Next" at bounding box center [383, 245] width 72 height 30
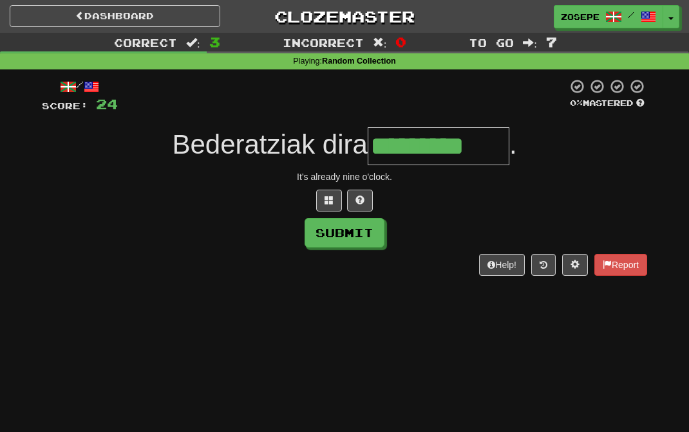
type input "*********"
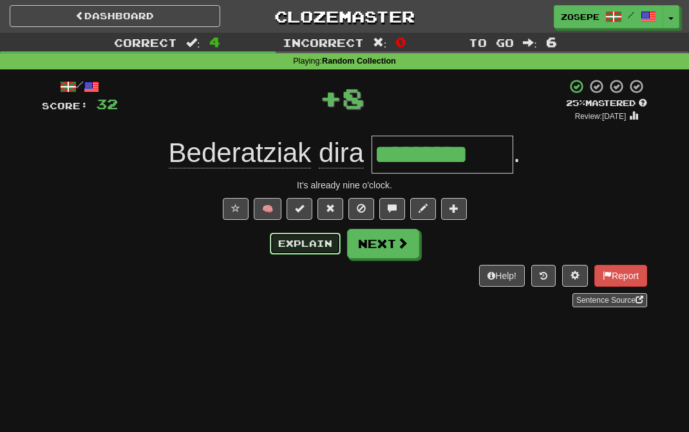
click at [313, 245] on button "Explain" at bounding box center [305, 244] width 71 height 22
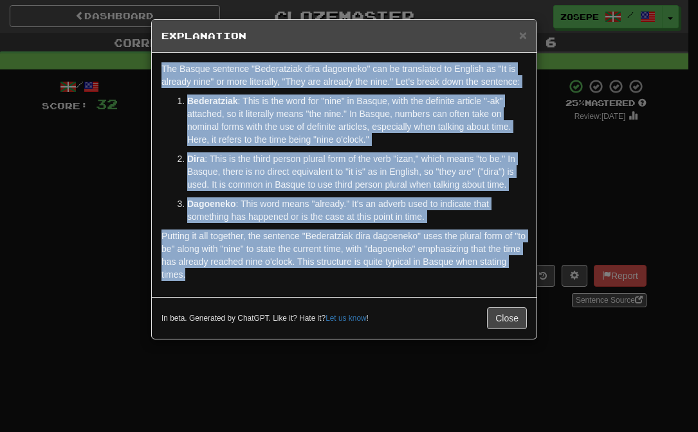
drag, startPoint x: 337, startPoint y: 272, endPoint x: 74, endPoint y: 69, distance: 331.7
click at [74, 69] on div "× Explanation The Basque sentence "Bederatziak dira dagoeneko" can be translate…" at bounding box center [349, 216] width 698 height 432
copy div "The Basque sentence "Bederatziak dira dagoeneko" can be translated to English a…"
click at [509, 311] on button "Close" at bounding box center [507, 319] width 40 height 22
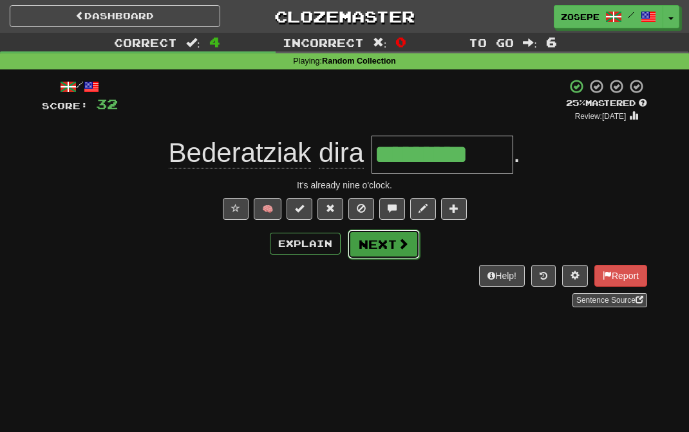
click at [385, 245] on button "Next" at bounding box center [383, 245] width 72 height 30
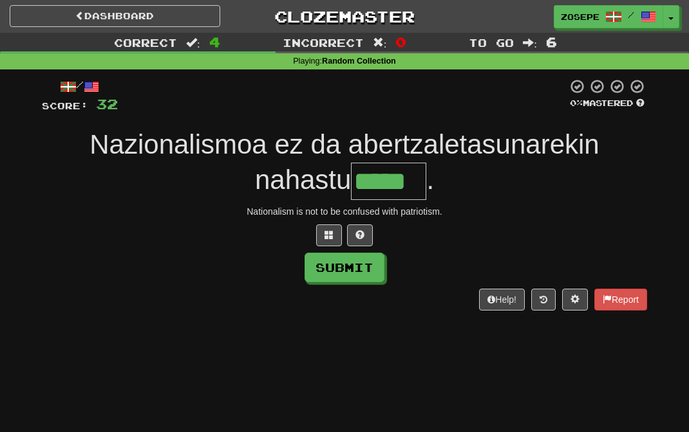
type input "*****"
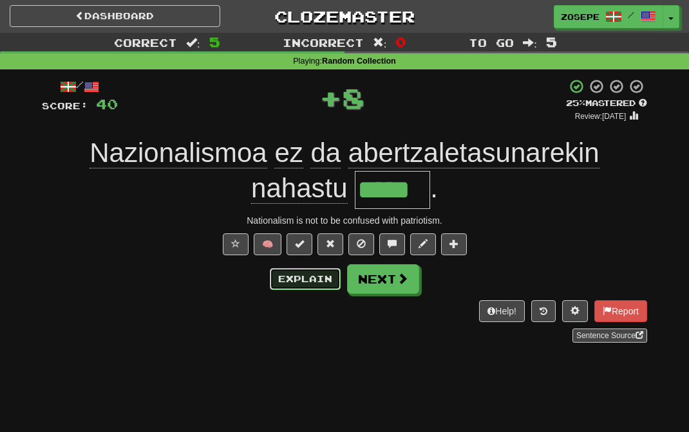
click at [328, 288] on button "Explain" at bounding box center [305, 279] width 71 height 22
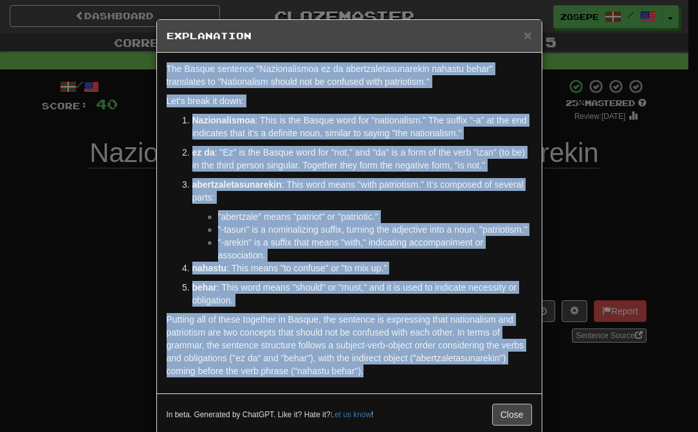
drag, startPoint x: 405, startPoint y: 391, endPoint x: 132, endPoint y: 71, distance: 420.3
click at [132, 71] on div "× Explanation The Basque sentence "Nazionalismoa ez da abertzaletasunarekin nah…" at bounding box center [349, 216] width 698 height 432
copy div "The Basque sentence "Nazionalismoa ez da abertzaletasunarekin nahastu behar" tr…"
click at [524, 37] on span "×" at bounding box center [528, 35] width 8 height 15
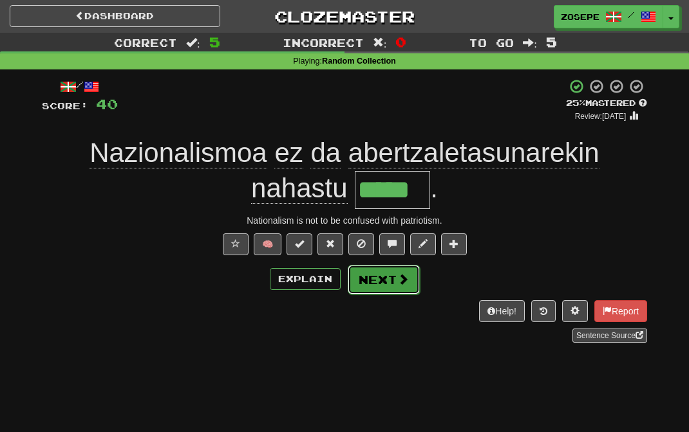
click at [398, 268] on button "Next" at bounding box center [383, 280] width 72 height 30
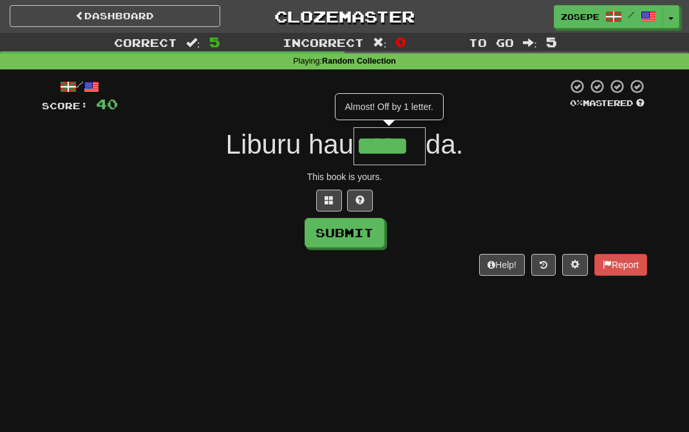
type input "*****"
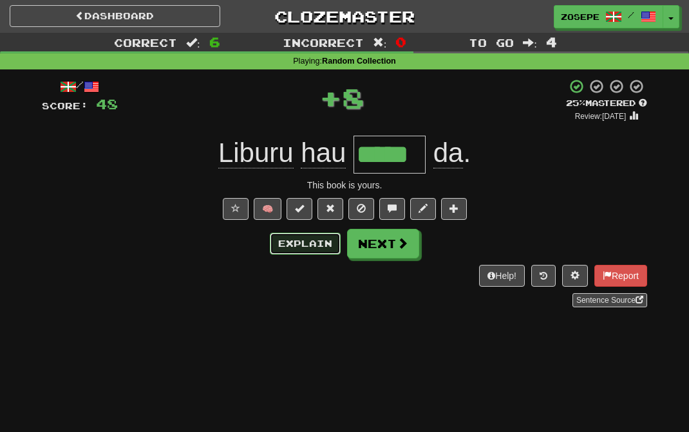
click at [319, 246] on button "Explain" at bounding box center [305, 244] width 71 height 22
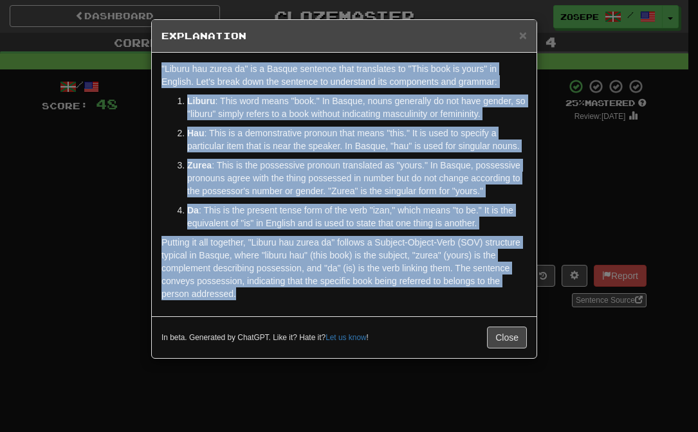
drag, startPoint x: 325, startPoint y: 297, endPoint x: 133, endPoint y: 61, distance: 304.1
click at [133, 61] on div "× Explanation "Liburu hau zurea da" is a Basque sentence that translates to "Th…" at bounding box center [349, 216] width 698 height 432
copy div ""Liburu hau zurea da" is a Basque sentence that translates to "This book is you…"
click at [504, 340] on button "Close" at bounding box center [507, 338] width 40 height 22
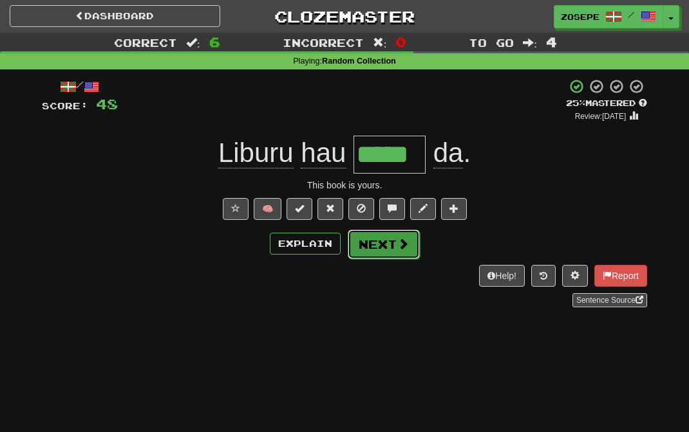
click at [405, 252] on button "Next" at bounding box center [383, 245] width 72 height 30
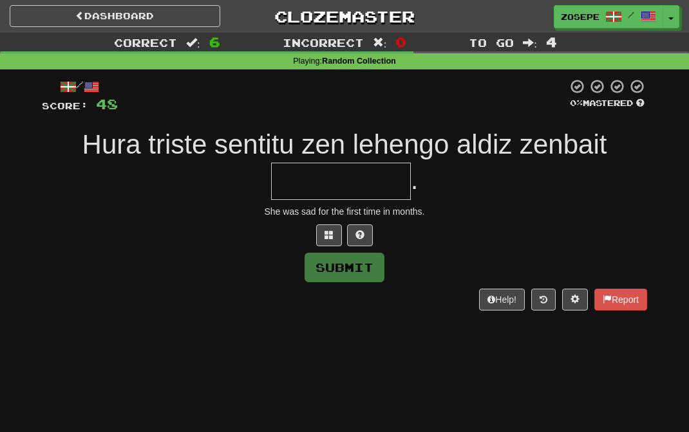
type input "*"
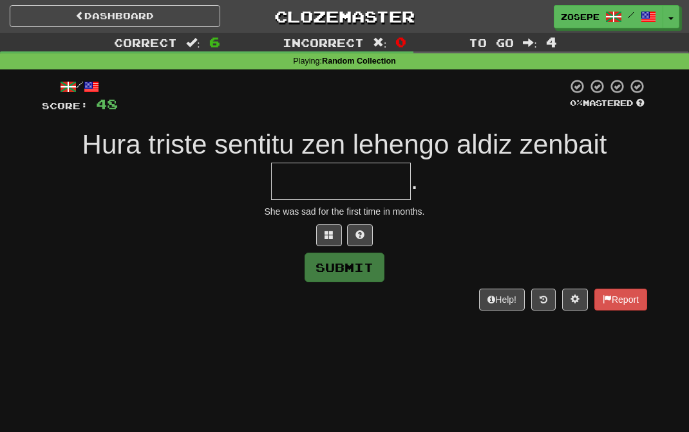
type input "*"
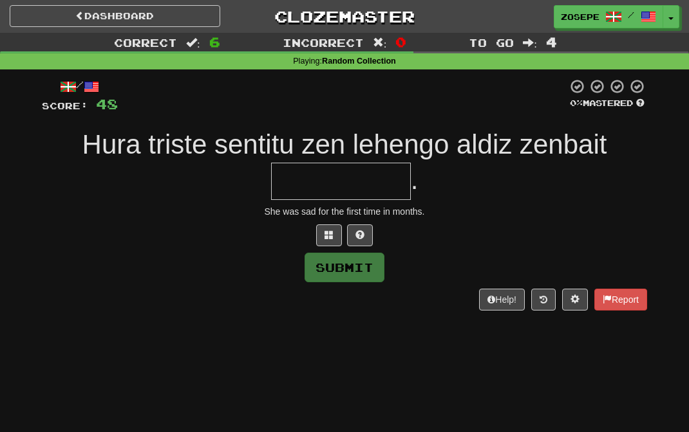
type input "*"
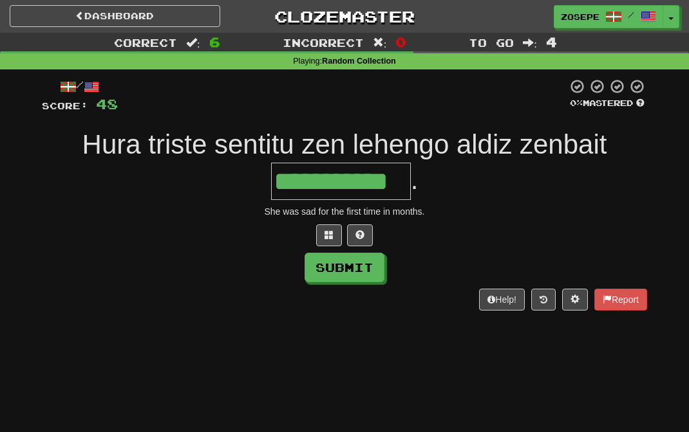
type input "**********"
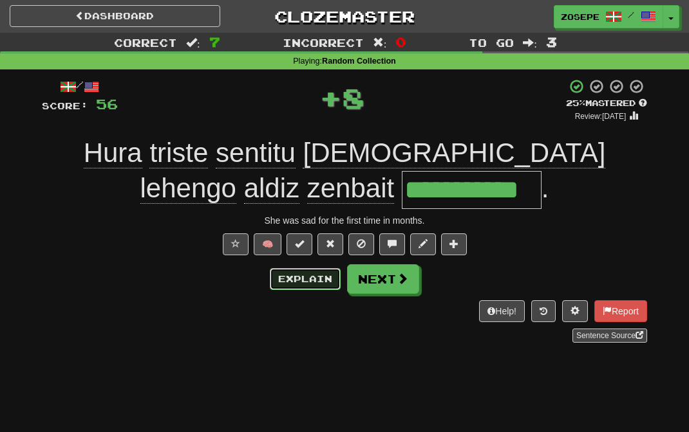
click at [313, 278] on button "Explain" at bounding box center [305, 279] width 71 height 22
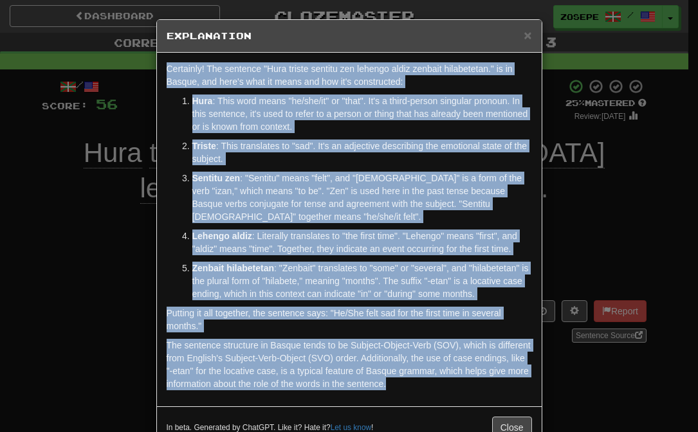
drag, startPoint x: 474, startPoint y: 383, endPoint x: 149, endPoint y: 70, distance: 451.5
click at [149, 70] on div "× Explanation Certainly! The sentence "Hura triste sentitu zen lehengo aldiz ze…" at bounding box center [349, 216] width 698 height 432
copy div "Certainly! The sentence "Hura triste sentitu zen lehengo aldiz zenbait hilabete…"
click at [510, 424] on button "Close" at bounding box center [512, 428] width 40 height 22
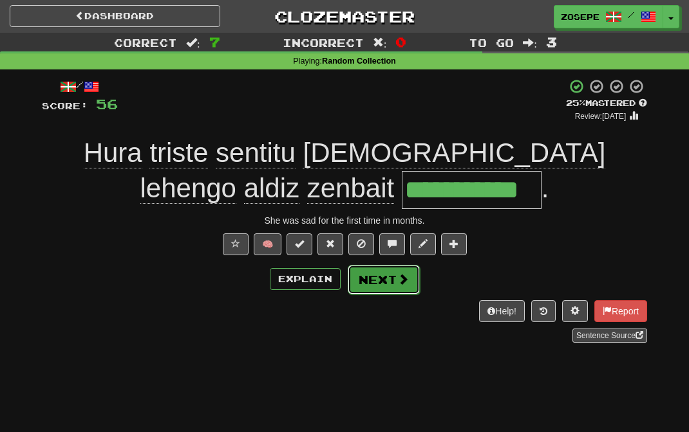
click at [358, 277] on button "Next" at bounding box center [383, 280] width 72 height 30
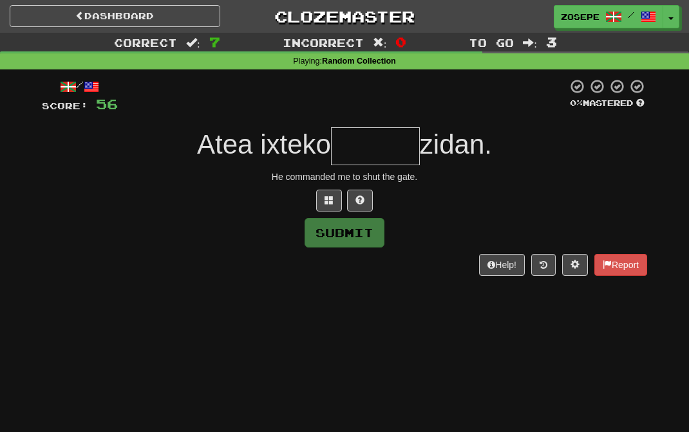
type input "*"
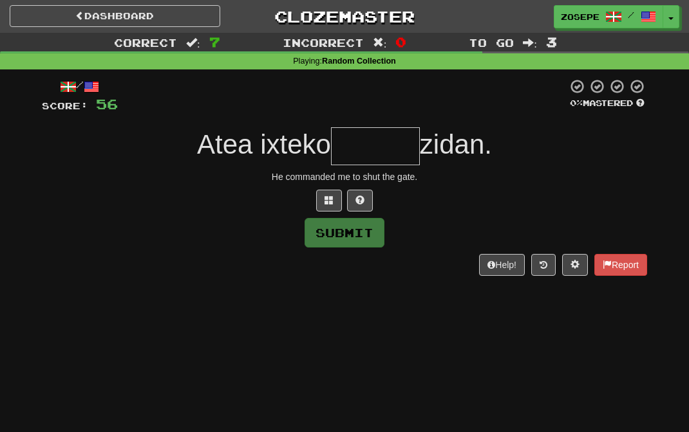
type input "*"
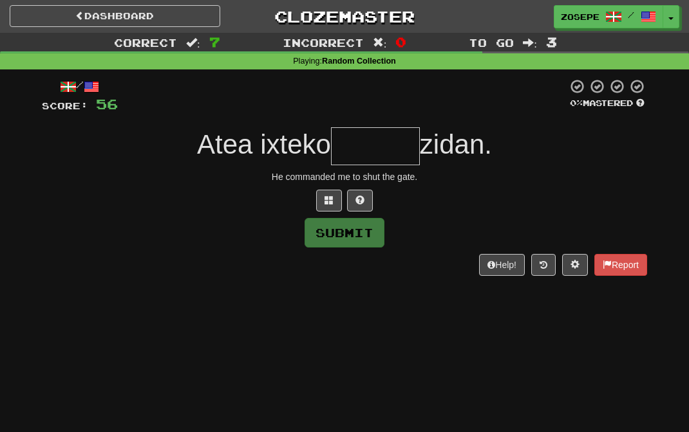
type input "*"
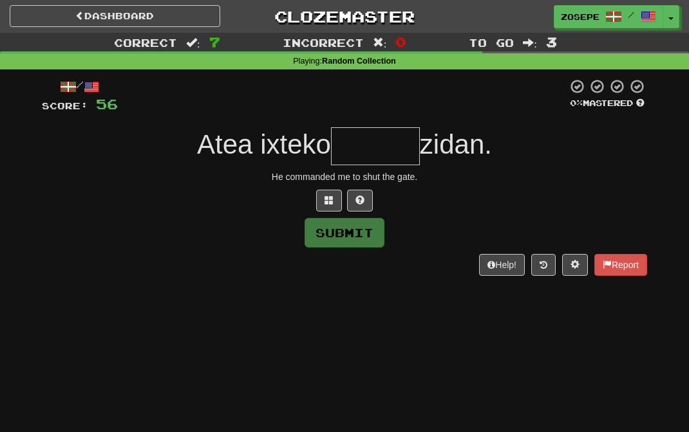
type input "*"
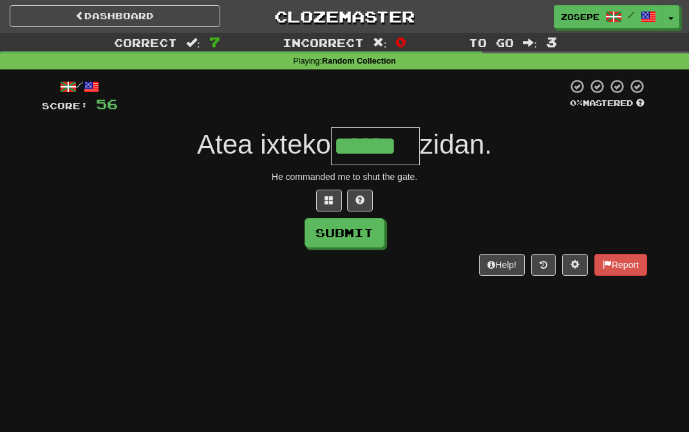
type input "******"
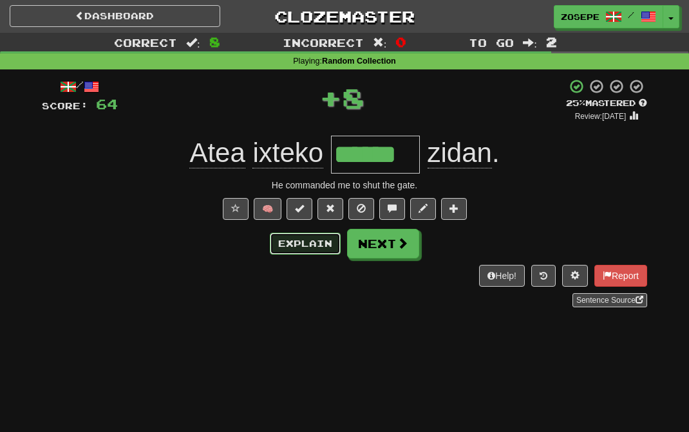
click at [320, 246] on button "Explain" at bounding box center [305, 244] width 71 height 22
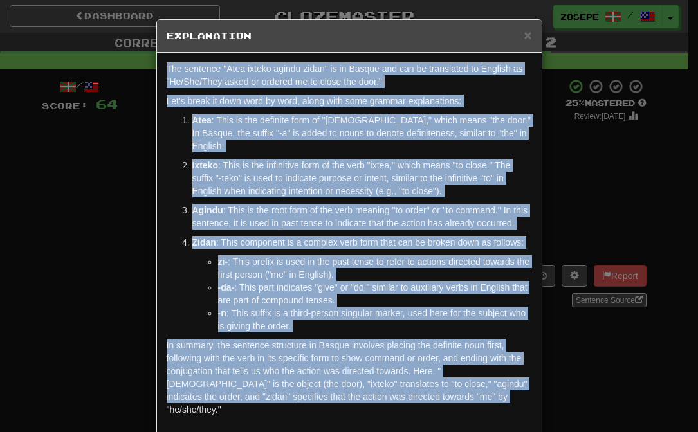
drag, startPoint x: 454, startPoint y: 391, endPoint x: 136, endPoint y: 69, distance: 452.7
click at [136, 69] on div "× Explanation The sentence "Atea ixteko agindu zidan" is in Basque and can be t…" at bounding box center [349, 216] width 698 height 432
copy div "The sentence "Atea ixteko agindu zidan" is in Basque and can be translated to E…"
click at [524, 31] on span "×" at bounding box center [528, 35] width 8 height 15
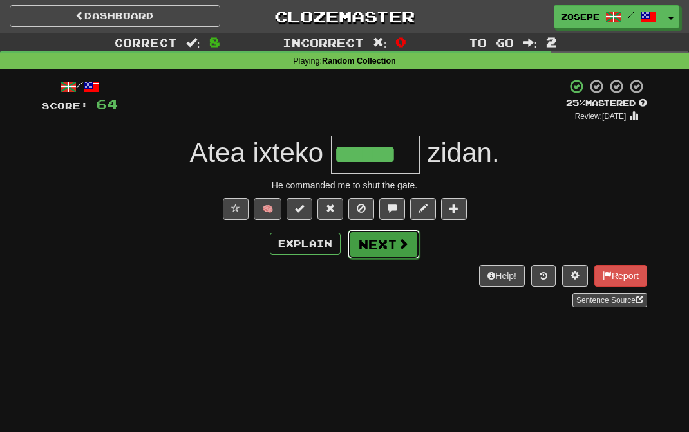
click at [389, 238] on button "Next" at bounding box center [383, 245] width 72 height 30
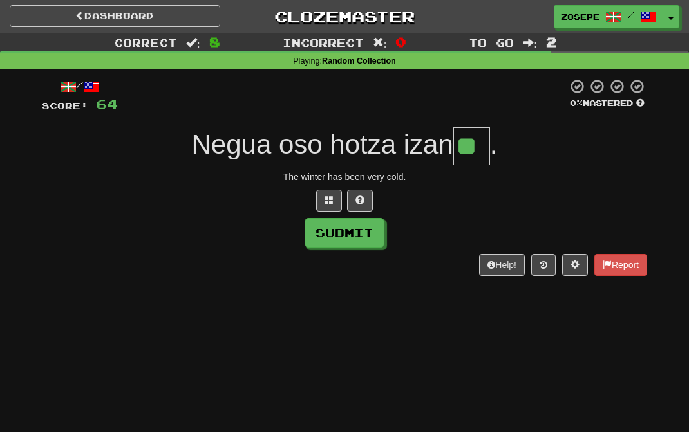
type input "**"
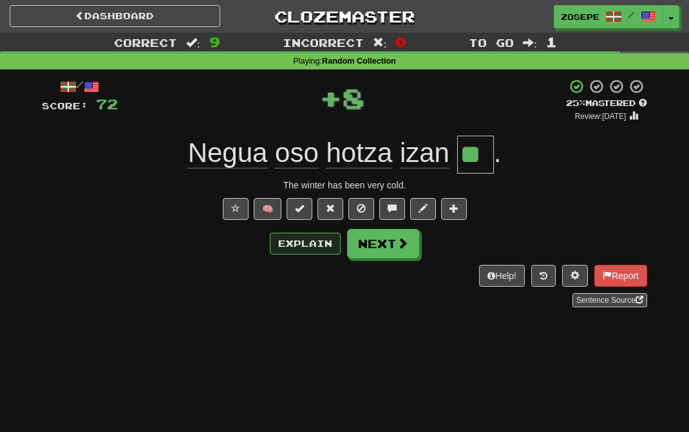
drag, startPoint x: 342, startPoint y: 251, endPoint x: 328, endPoint y: 247, distance: 14.1
click at [329, 248] on div "Explain Next" at bounding box center [344, 244] width 605 height 30
click at [328, 246] on button "Explain" at bounding box center [305, 244] width 71 height 22
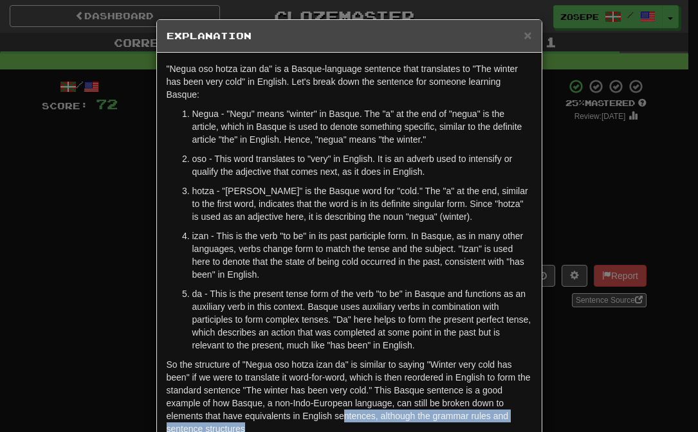
scroll to position [3, 0]
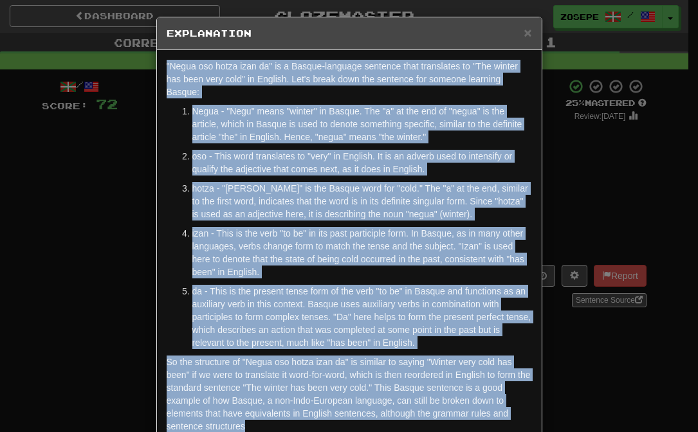
drag, startPoint x: 307, startPoint y: 384, endPoint x: 142, endPoint y: 63, distance: 361.2
click at [142, 63] on div "× Explanation "Negua oso hotza izan da" is a Basque-language sentence that tran…" at bounding box center [349, 216] width 698 height 432
copy div ""Negua oso hotza izan da" is a Basque-language sentence that translates to "The…"
click at [524, 36] on span "×" at bounding box center [528, 32] width 8 height 15
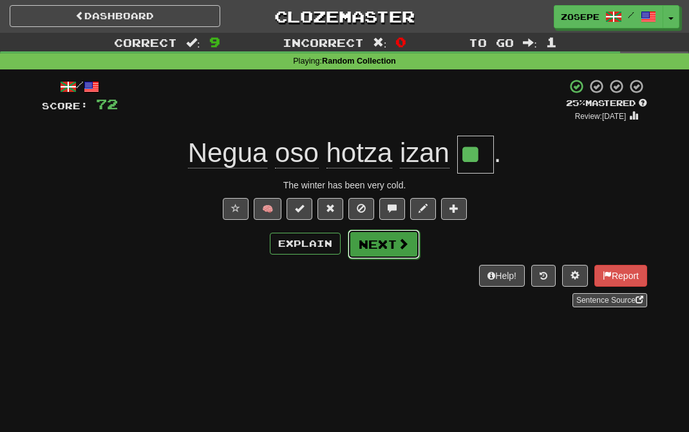
click at [374, 245] on button "Next" at bounding box center [383, 245] width 72 height 30
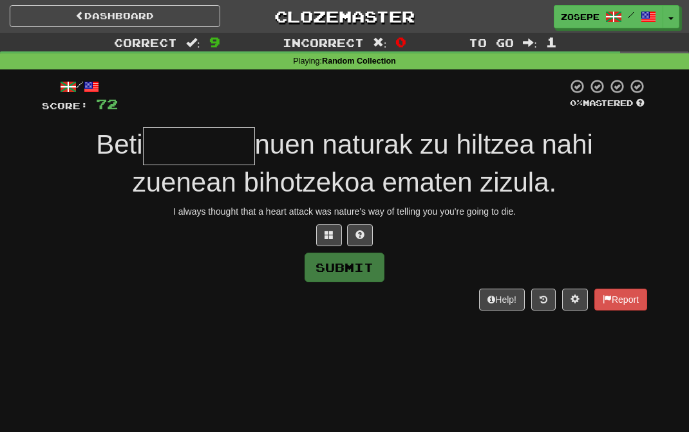
type input "*"
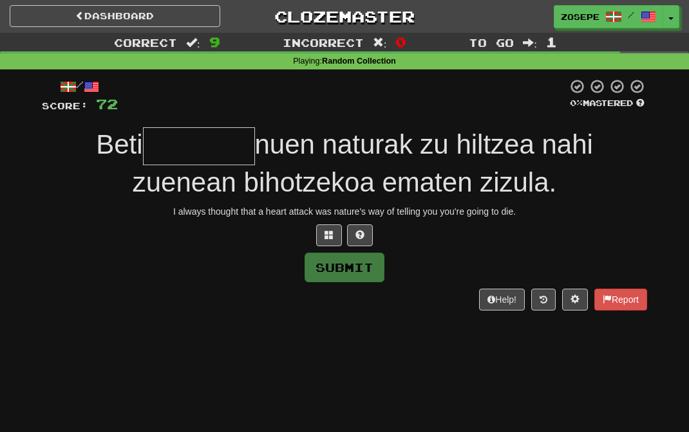
type input "*"
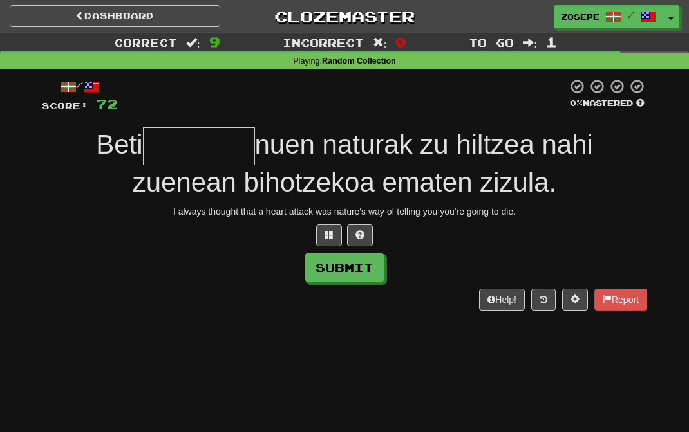
type input "*"
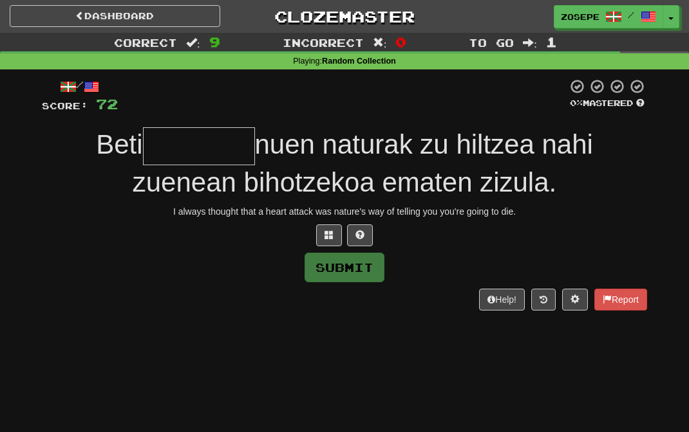
type input "*"
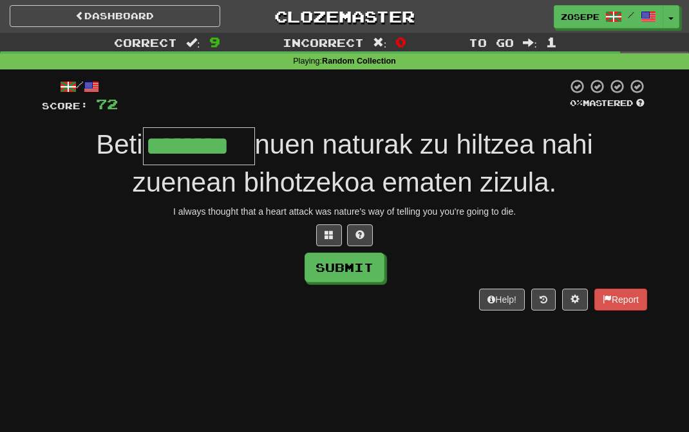
type input "********"
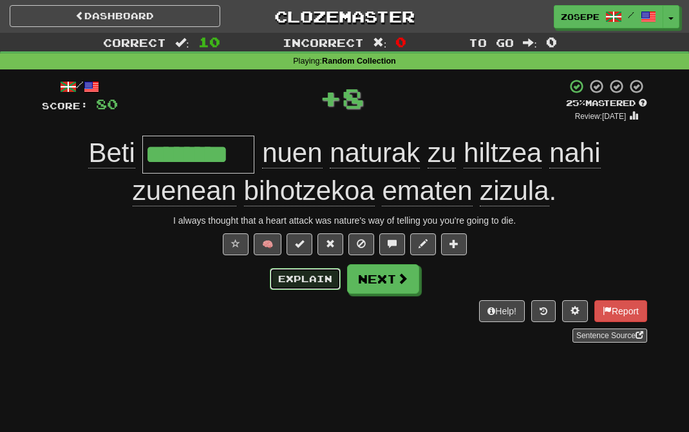
click at [320, 282] on button "Explain" at bounding box center [305, 279] width 71 height 22
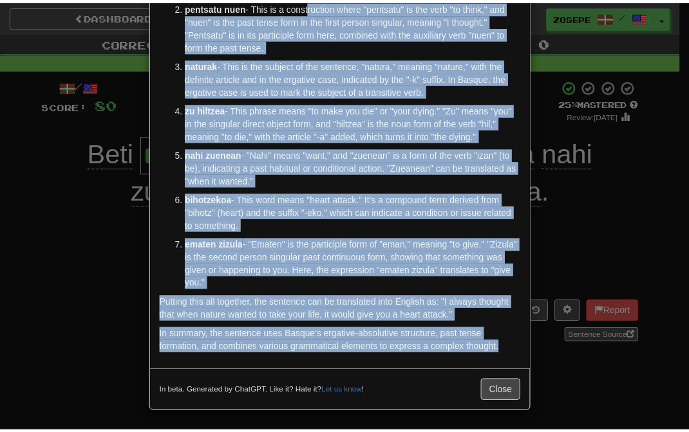
scroll to position [0, 0]
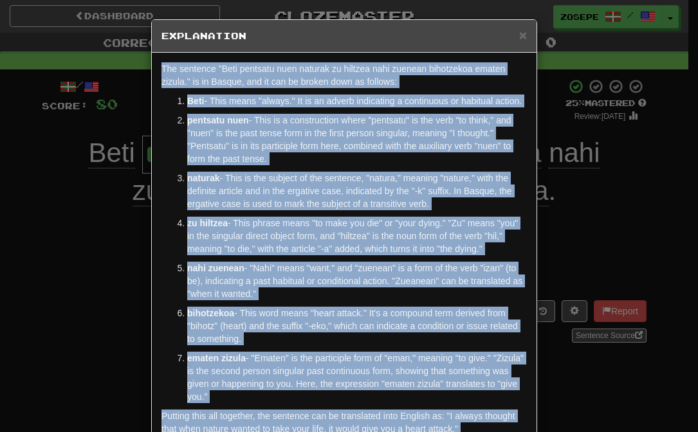
drag, startPoint x: 516, startPoint y: 353, endPoint x: 244, endPoint y: 45, distance: 411.2
click at [244, 45] on div "× Explanation The sentence "Beti pentsatu nuen naturak zu hiltzea nahi zuenean …" at bounding box center [344, 272] width 386 height 507
copy div "The sentence "Beti pentsatu nuen naturak zu hiltzea nahi zuenean bihotzekoa ema…"
click at [523, 35] on div "× Explanation" at bounding box center [344, 36] width 385 height 33
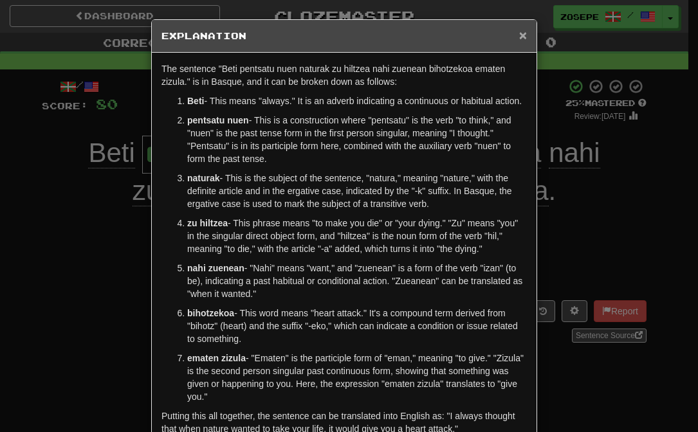
click at [519, 37] on span "×" at bounding box center [523, 35] width 8 height 15
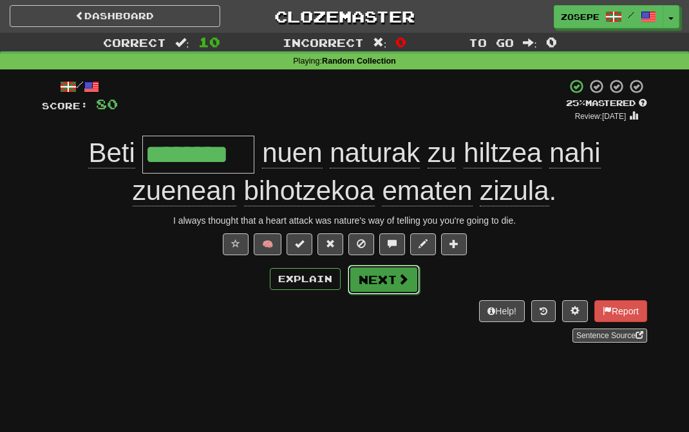
click at [402, 273] on span at bounding box center [403, 279] width 12 height 12
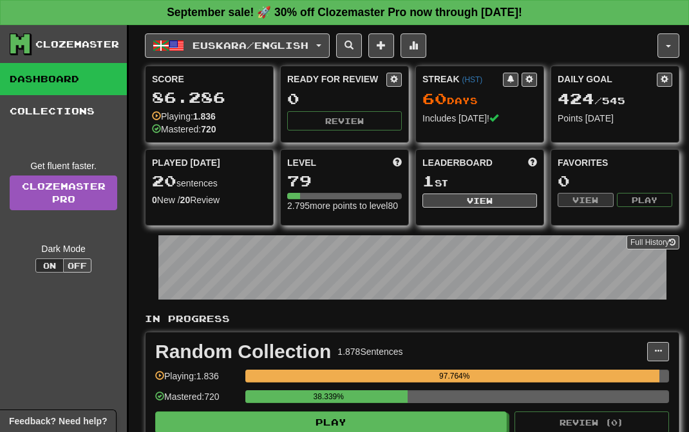
scroll to position [25, 0]
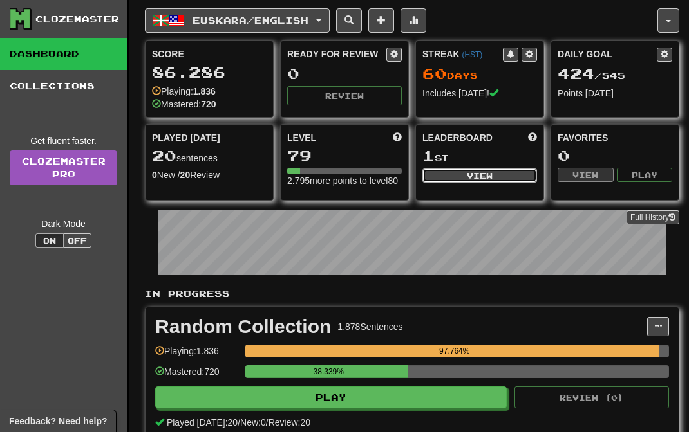
click at [445, 182] on button "View" at bounding box center [479, 176] width 115 height 14
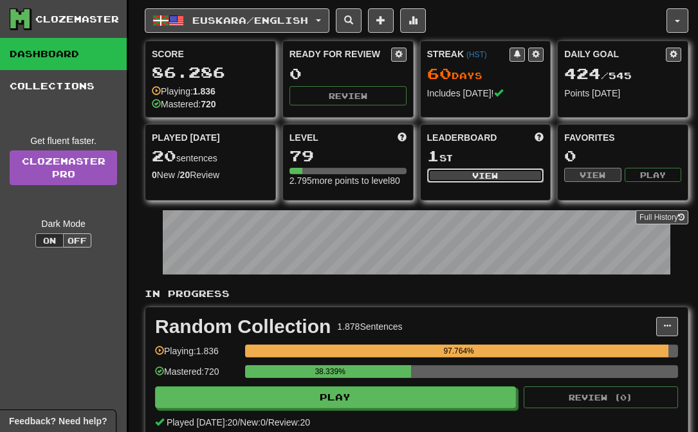
select select "**********"
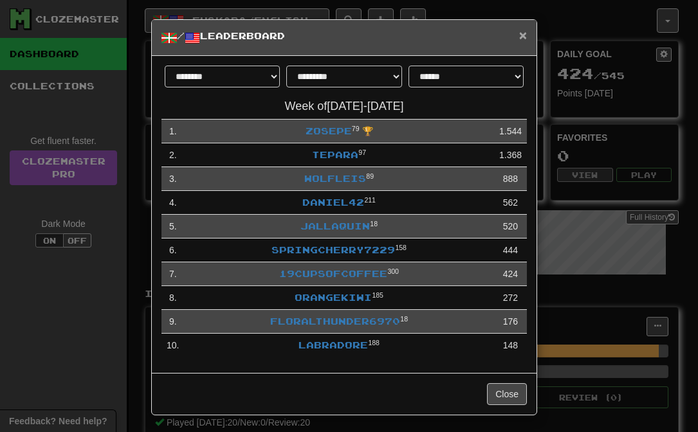
click at [520, 35] on span "×" at bounding box center [523, 35] width 8 height 15
